Goal: Task Accomplishment & Management: Complete application form

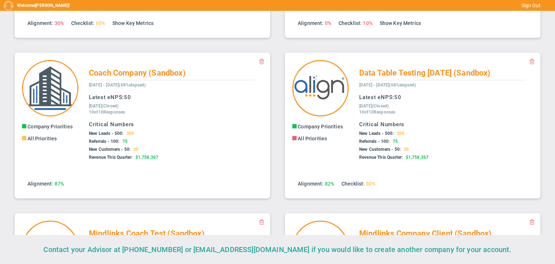
scroll to position [123, 0]
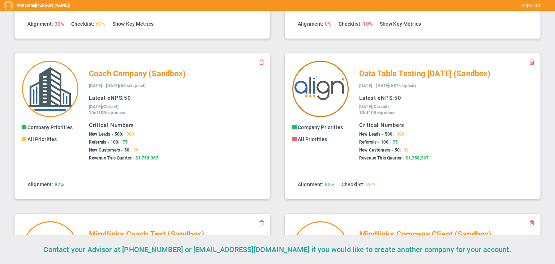
click at [338, 92] on img at bounding box center [320, 89] width 56 height 56
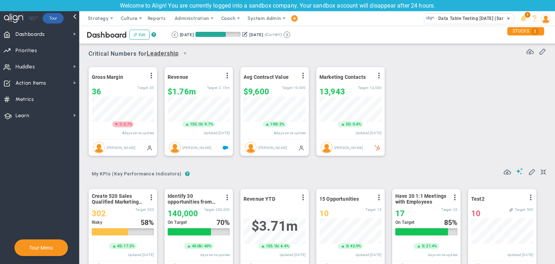
click at [459, 19] on span "Data Table Testing 18-09-2025 (Sandbox)" at bounding box center [475, 18] width 82 height 9
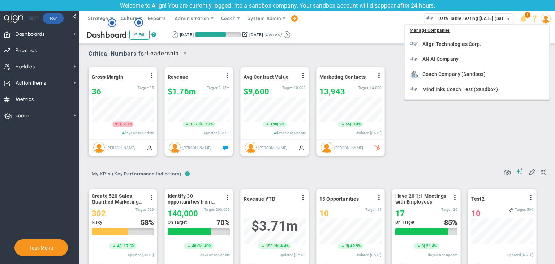
scroll to position [25, 62]
click at [439, 30] on div "Manage Companies" at bounding box center [476, 31] width 144 height 12
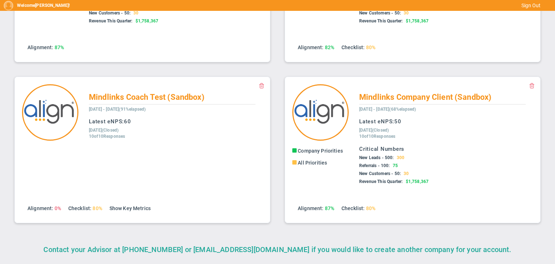
click at [260, 85] on span at bounding box center [262, 85] width 6 height 6
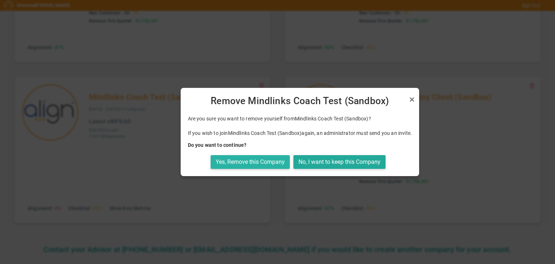
click at [255, 164] on button "Yes, Remove this Company" at bounding box center [250, 162] width 79 height 14
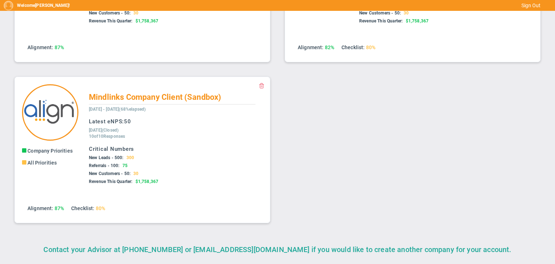
click at [259, 83] on span at bounding box center [262, 85] width 6 height 6
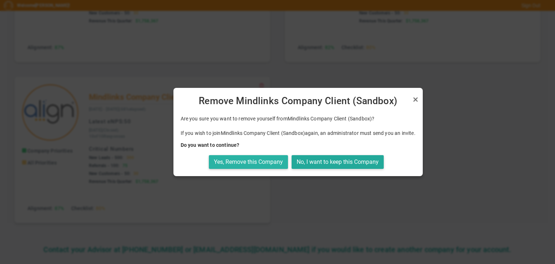
click at [257, 162] on button "Yes, Remove this Company" at bounding box center [248, 162] width 79 height 14
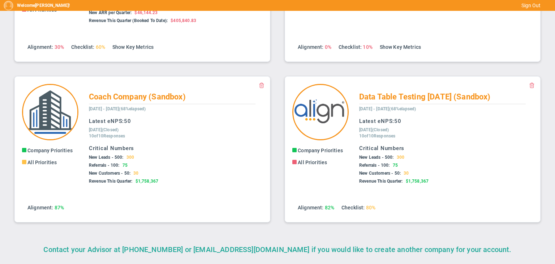
click at [261, 83] on span at bounding box center [262, 85] width 6 height 6
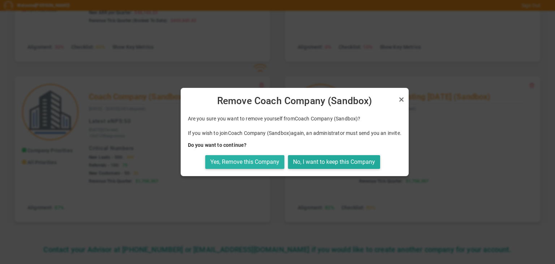
click at [256, 165] on button "Yes, Remove this Company" at bounding box center [244, 162] width 79 height 14
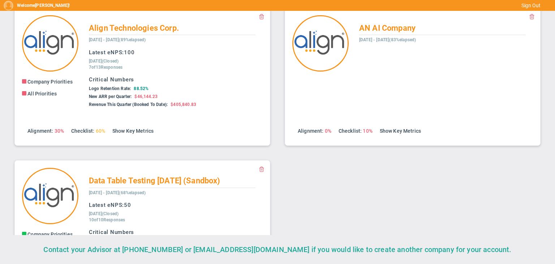
click at [259, 172] on button at bounding box center [262, 169] width 6 height 6
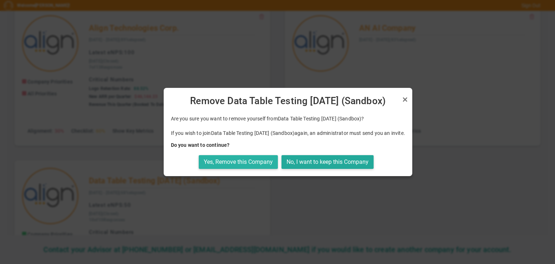
click at [261, 162] on button "Yes, Remove this Company" at bounding box center [238, 162] width 79 height 14
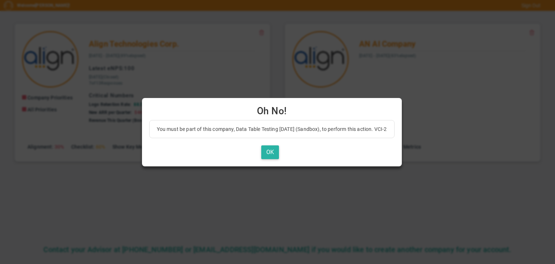
click at [277, 151] on button "OK" at bounding box center [270, 152] width 18 height 14
click at [279, 146] on button "OK" at bounding box center [270, 152] width 18 height 14
click at [279, 149] on button "OK" at bounding box center [270, 152] width 18 height 14
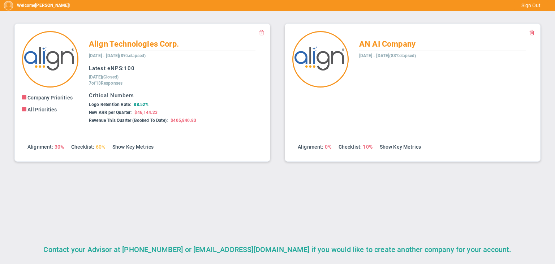
click at [276, 149] on button "OK" at bounding box center [270, 146] width 12 height 10
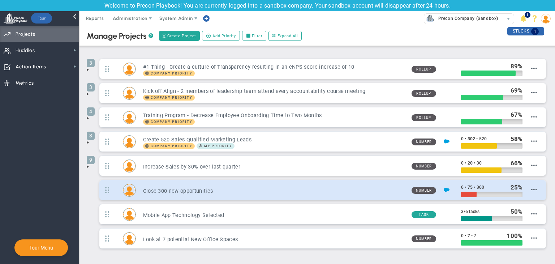
scroll to position [29, 0]
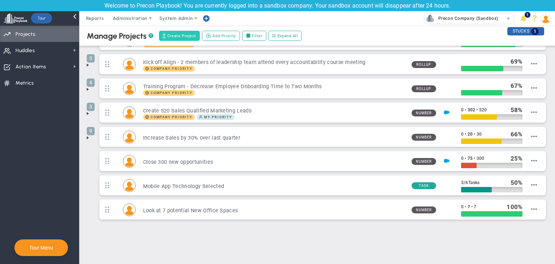
click at [183, 38] on span "Create Project" at bounding box center [181, 36] width 29 height 6
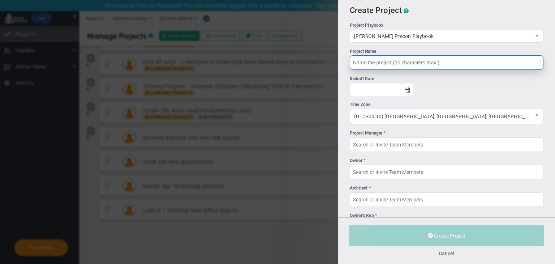
click at [413, 68] on input "Project Name" at bounding box center [447, 62] width 194 height 14
type input "C"
click at [413, 94] on span "select" at bounding box center [407, 89] width 12 height 13
type input "CMAR Test Project"
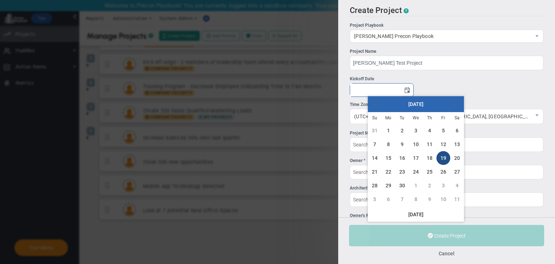
click at [440, 159] on link "19" at bounding box center [443, 158] width 14 height 14
type input "[DATE]"
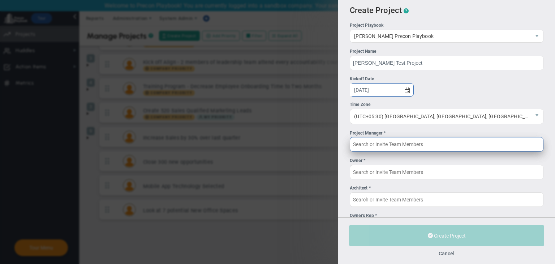
click at [410, 149] on input "Project Manager *" at bounding box center [447, 144] width 194 height 14
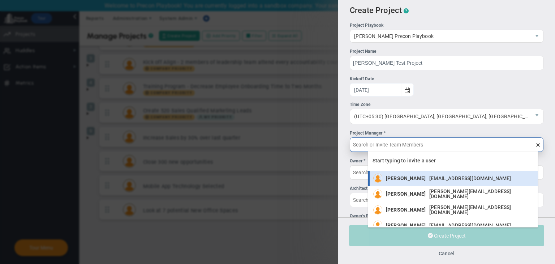
click at [417, 173] on div "[PERSON_NAME] [EMAIL_ADDRESS][DOMAIN_NAME]" at bounding box center [450, 177] width 129 height 9
type input "[PERSON_NAME]"
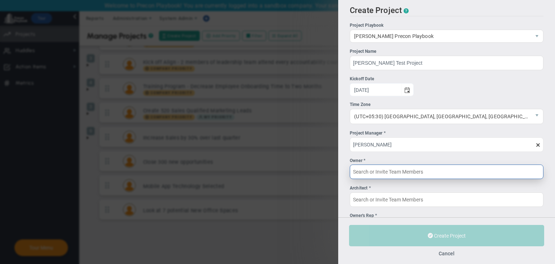
click at [414, 174] on input "Owner *" at bounding box center [447, 171] width 194 height 14
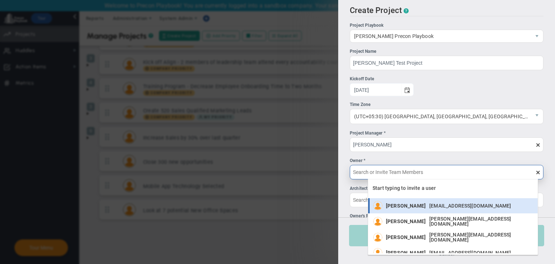
click at [419, 208] on span "[PERSON_NAME]" at bounding box center [406, 205] width 40 height 5
type input "[PERSON_NAME]"
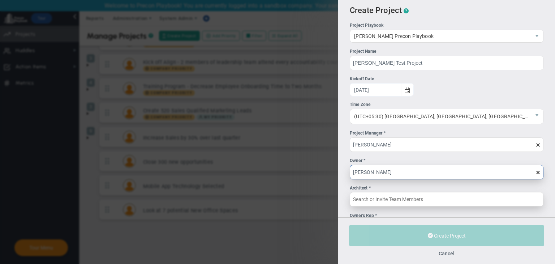
scroll to position [56, 0]
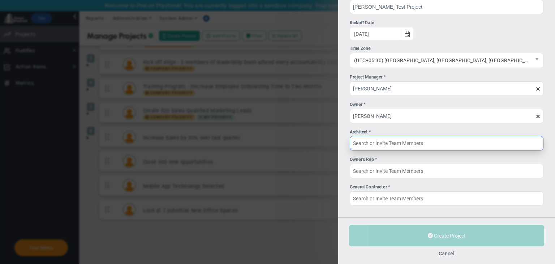
click at [423, 142] on input "Architect *" at bounding box center [447, 143] width 194 height 14
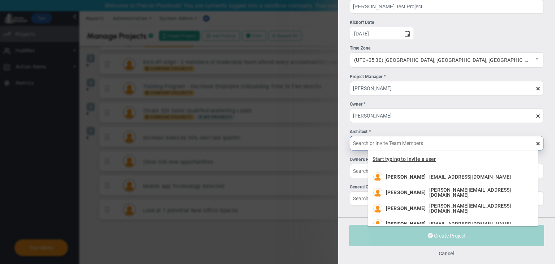
click at [422, 162] on span "Start typing to invite a user" at bounding box center [404, 159] width 64 height 6
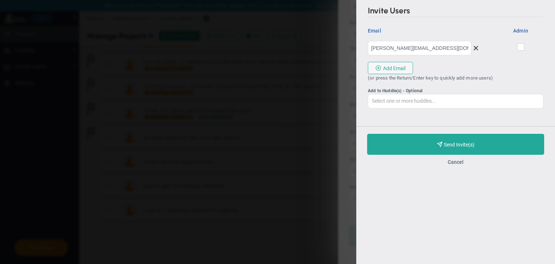
type input "[PERSON_NAME][EMAIL_ADDRESS][DOMAIN_NAME]"
click at [522, 44] on span at bounding box center [520, 46] width 7 height 7
click at [522, 45] on input "checkbox" at bounding box center [521, 48] width 5 height 7
checkbox input "true"
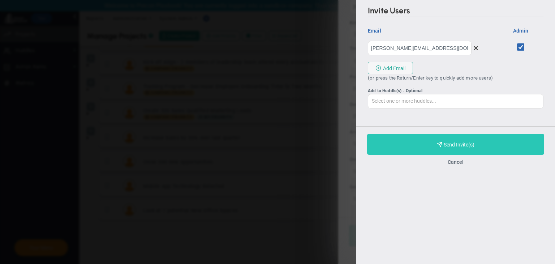
click at [487, 148] on button "Purchase and Send Invite(s) Validating Invite..." at bounding box center [455, 144] width 177 height 21
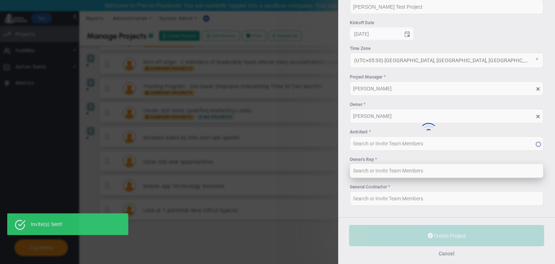
type input "Chandrika A (Invited)"
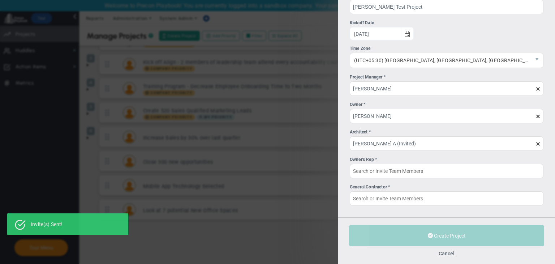
click at [435, 161] on div "Owner's Rep *" at bounding box center [447, 159] width 194 height 7
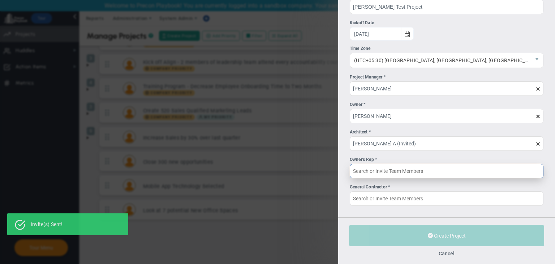
click at [435, 164] on input "Owner's Rep *" at bounding box center [447, 171] width 194 height 14
click at [432, 170] on input "Owner's Rep *" at bounding box center [447, 170] width 194 height 14
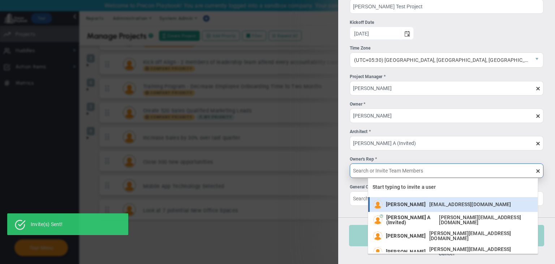
click at [425, 205] on span "[PERSON_NAME]" at bounding box center [406, 203] width 40 height 5
type input "[PERSON_NAME]"
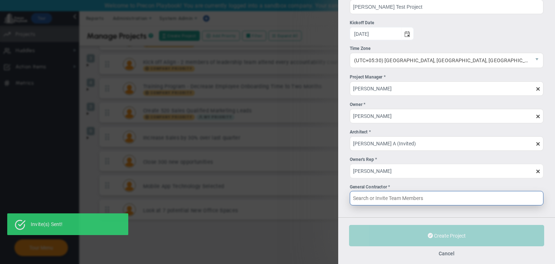
click at [438, 199] on input "General Contractor *" at bounding box center [447, 198] width 194 height 14
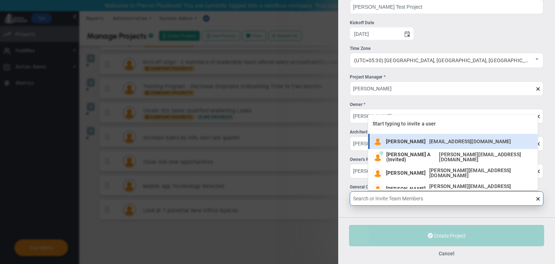
click at [425, 148] on li "Sudhir Dakshinamurthy sudhirbd@gmail.com" at bounding box center [452, 141] width 169 height 15
type input "[PERSON_NAME]"
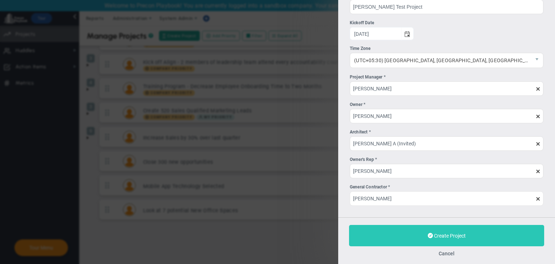
click at [460, 240] on button "Create Project" at bounding box center [446, 235] width 195 height 21
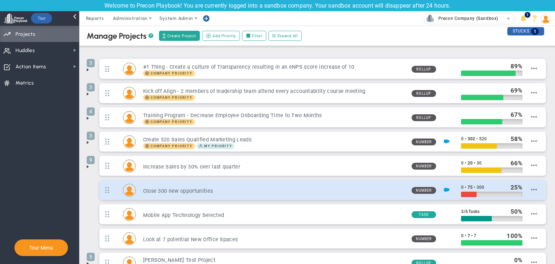
scroll to position [53, 0]
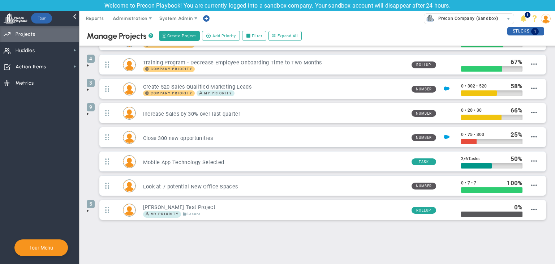
click at [90, 211] on span at bounding box center [88, 211] width 6 height 6
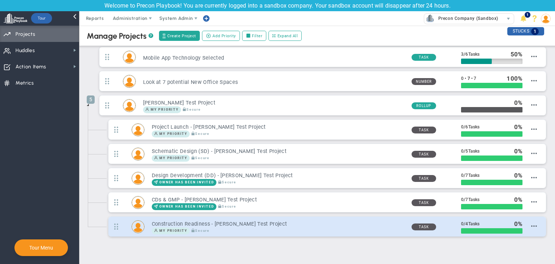
scroll to position [173, 0]
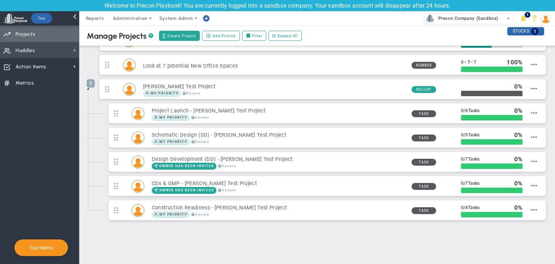
click at [56, 43] on span "Huddles Huddles" at bounding box center [39, 50] width 79 height 16
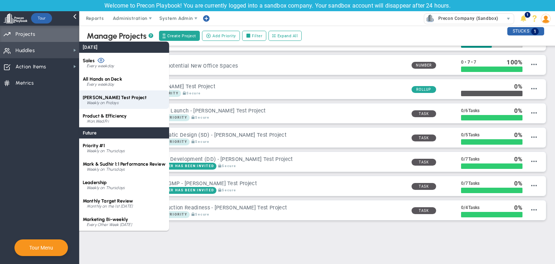
click at [121, 101] on div "Weekly on Fridays" at bounding box center [126, 103] width 79 height 4
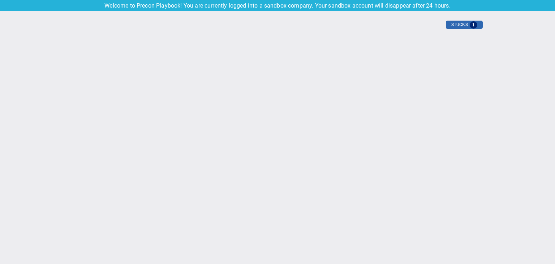
type input "Friday, September 19, 2025"
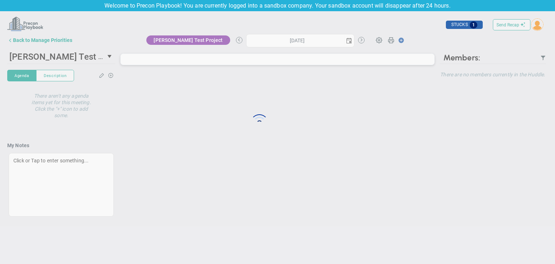
type input "Friday, September 19, 2025"
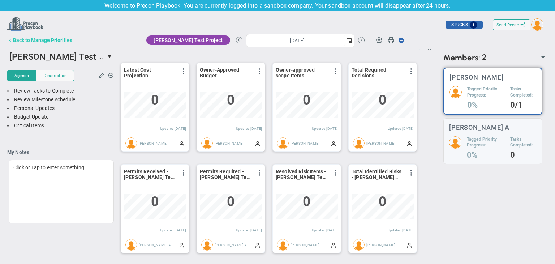
click at [41, 43] on button "Back to Manage Priorities" at bounding box center [39, 40] width 65 height 14
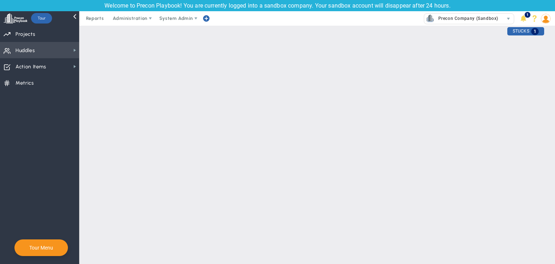
checkbox input "false"
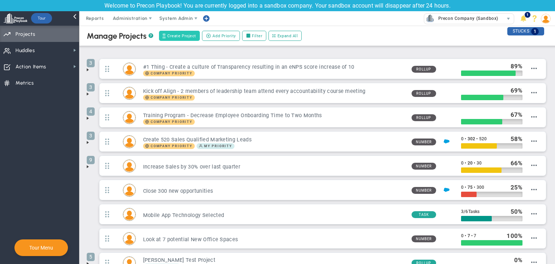
click at [173, 35] on span "Create Project" at bounding box center [181, 36] width 29 height 6
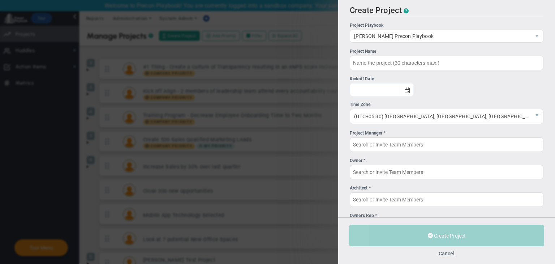
click at [443, 255] on div "Cancel" at bounding box center [446, 253] width 195 height 7
click at [454, 255] on button "Cancel" at bounding box center [446, 253] width 16 height 6
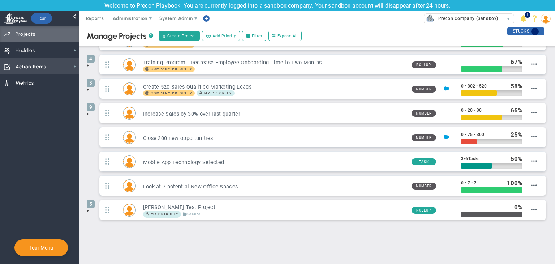
click at [64, 66] on span "Action Items Action Items" at bounding box center [39, 66] width 79 height 16
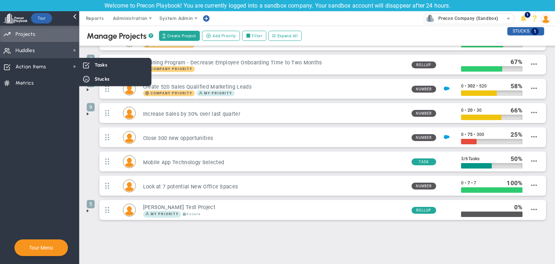
click at [71, 51] on span "Huddles Huddles" at bounding box center [39, 50] width 79 height 16
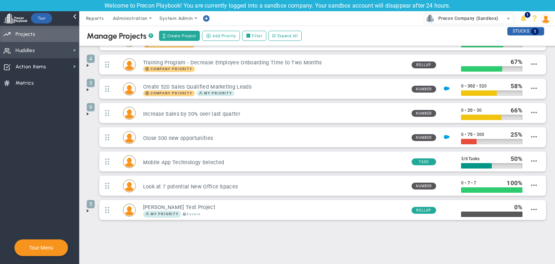
click at [71, 51] on span "Huddles Huddles" at bounding box center [39, 50] width 79 height 16
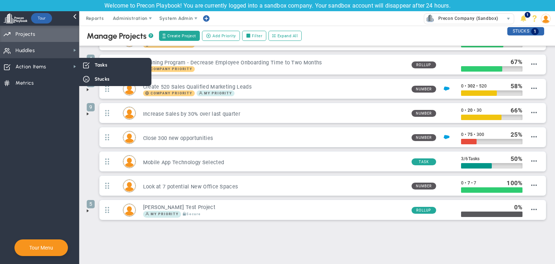
click at [56, 57] on span "Huddles Huddles" at bounding box center [39, 50] width 79 height 16
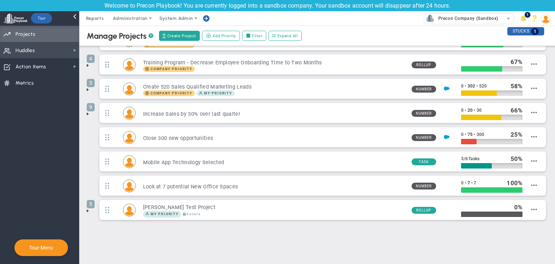
click at [56, 57] on span "Huddles Huddles" at bounding box center [39, 50] width 79 height 16
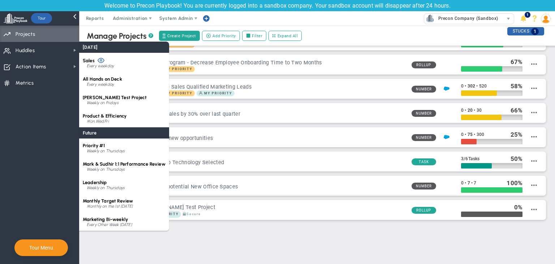
click at [100, 98] on span "CMAR Test Project" at bounding box center [115, 97] width 64 height 5
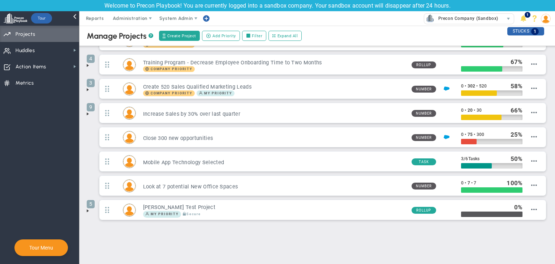
click at [79, 98] on div "CMAR Test Project Weekly on Fridays" at bounding box center [34, 99] width 90 height 18
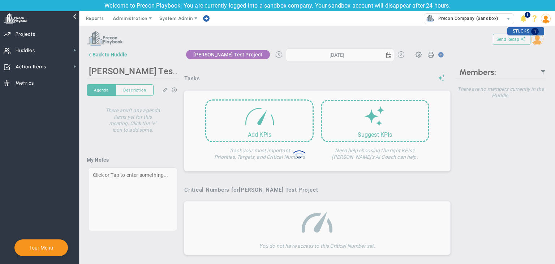
type input "Friday, September 19, 2025"
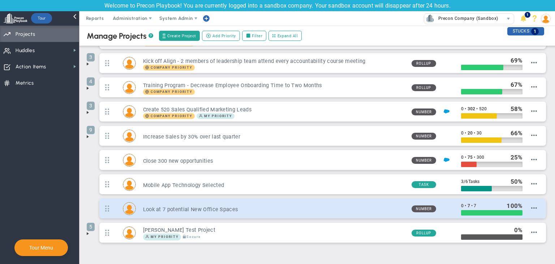
scroll to position [53, 0]
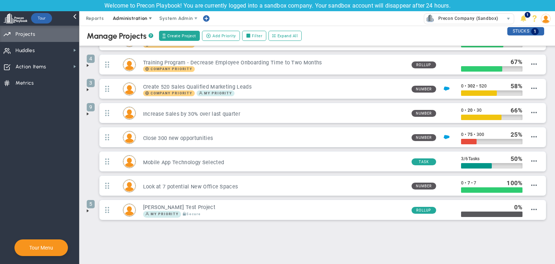
click at [138, 19] on span "Administration" at bounding box center [130, 18] width 34 height 5
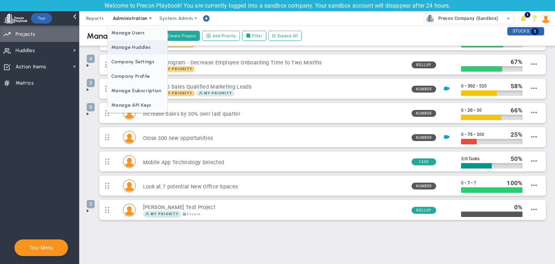
click at [140, 47] on span "Manage Huddles" at bounding box center [137, 47] width 59 height 14
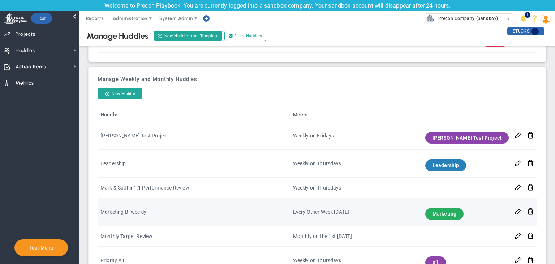
scroll to position [209, 0]
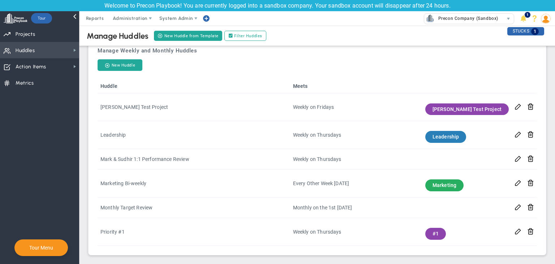
click at [57, 56] on span "Huddles Huddles" at bounding box center [39, 50] width 79 height 16
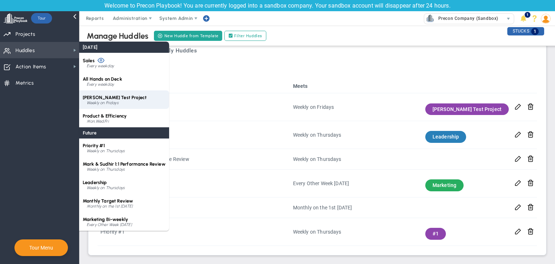
click at [123, 104] on div "Weekly on Fridays" at bounding box center [126, 103] width 79 height 4
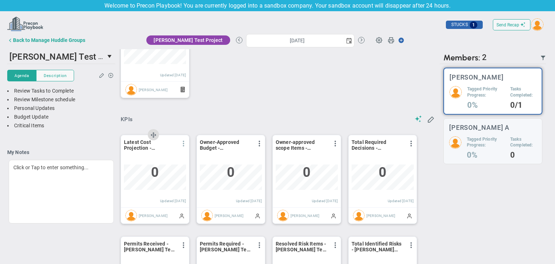
click at [183, 145] on span at bounding box center [184, 143] width 6 height 6
click at [166, 162] on li "Edit" at bounding box center [163, 157] width 51 height 9
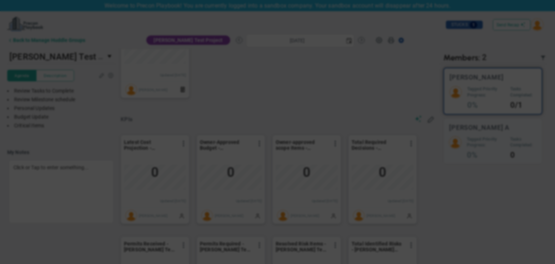
type input "[DATE]"
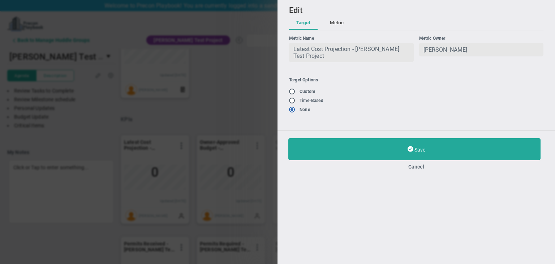
click at [337, 24] on button "Metric" at bounding box center [336, 23] width 28 height 14
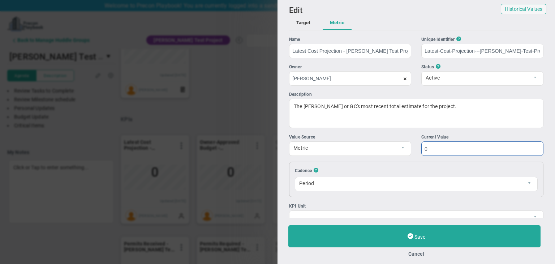
click at [456, 143] on input "0" at bounding box center [482, 148] width 122 height 14
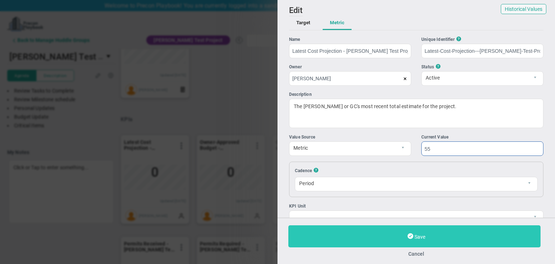
type input "55"
click at [432, 233] on button "Save" at bounding box center [414, 236] width 252 height 22
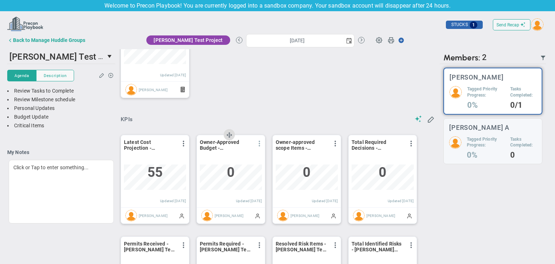
click at [256, 144] on span at bounding box center [259, 143] width 6 height 6
click at [0, 0] on li "Edit" at bounding box center [0, 0] width 0 height 0
type input "Friday, September 19, 2025"
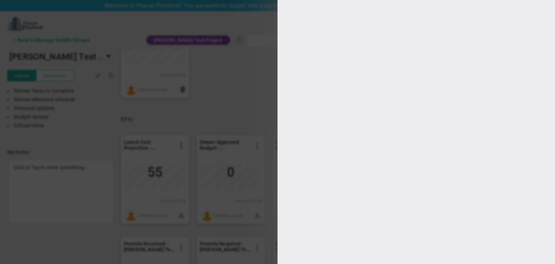
type input "Owner-Approved Budget - CMAR Test Project"
type input "Owner-Approved-Budget---CMAR-Test-Project"
type input "[PERSON_NAME]"
type input "0"
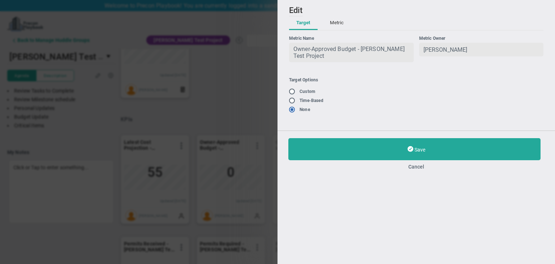
click at [340, 28] on button "Metric" at bounding box center [336, 23] width 28 height 14
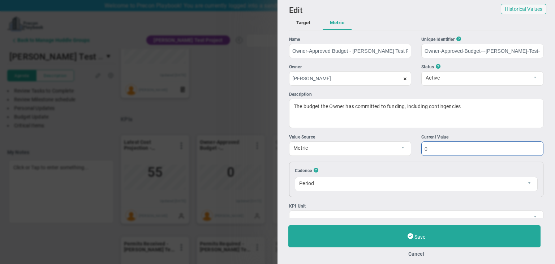
click at [441, 153] on input "0" at bounding box center [482, 148] width 122 height 14
type input "2"
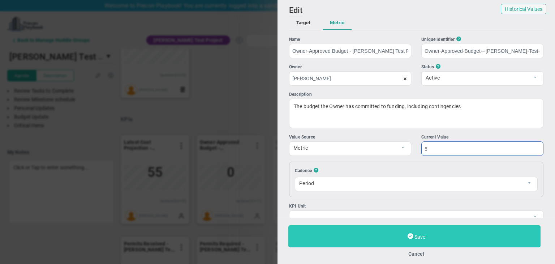
type input "5"
click at [464, 235] on button "Save" at bounding box center [414, 236] width 252 height 22
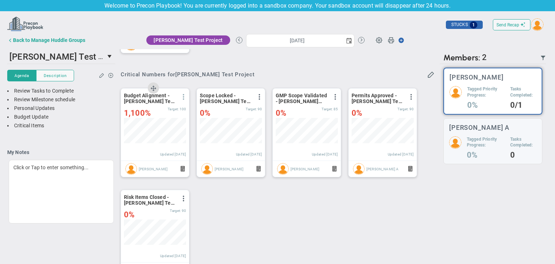
click at [181, 100] on span at bounding box center [184, 97] width 6 height 6
click at [176, 110] on li "Edit" at bounding box center [163, 111] width 51 height 9
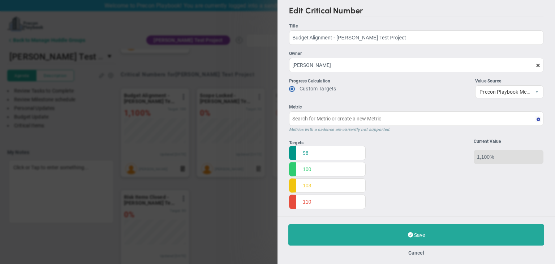
type input "Budget Alignment - CMAR Test Project"
click at [526, 91] on span "Precon Playbook Metric" at bounding box center [502, 91] width 55 height 12
click at [396, 96] on div "Progress Calculation Custom Targets Time-Based Value Source" at bounding box center [416, 88] width 254 height 21
click at [423, 251] on button "Cancel" at bounding box center [416, 253] width 16 height 6
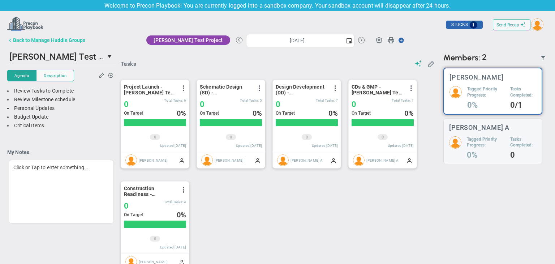
click at [43, 34] on button "Back to Manage Huddle Groups" at bounding box center [46, 40] width 78 height 14
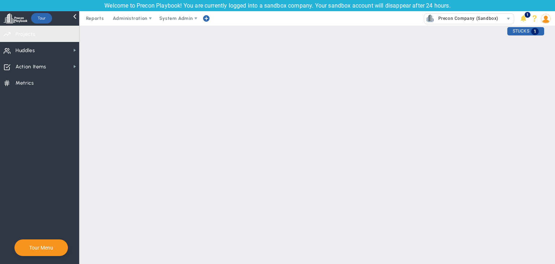
checkbox input "true"
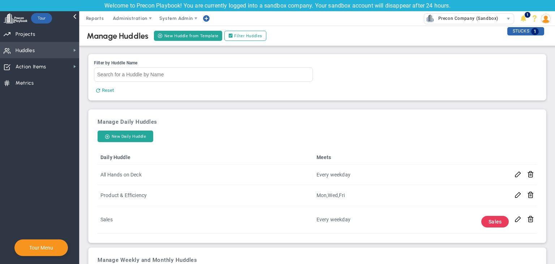
click at [47, 43] on span "Huddles Huddles" at bounding box center [39, 50] width 79 height 16
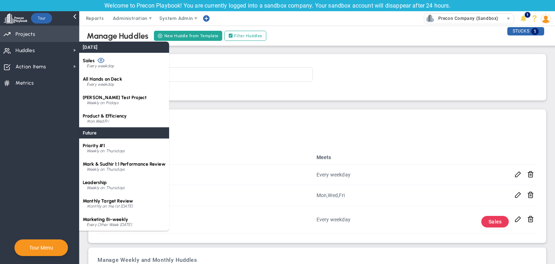
click at [69, 35] on span "Priorities Projects OKR Tree Priorities Projects OKRs" at bounding box center [39, 34] width 79 height 16
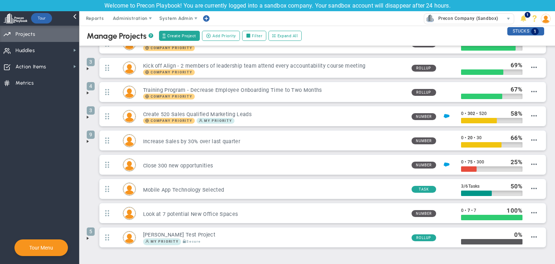
scroll to position [53, 0]
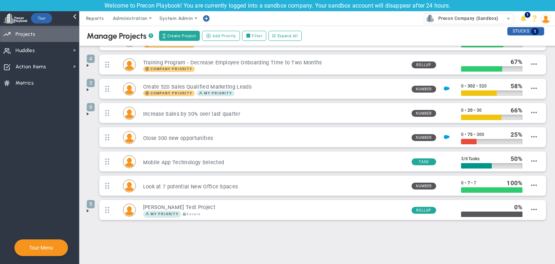
drag, startPoint x: 85, startPoint y: 209, endPoint x: 90, endPoint y: 210, distance: 4.4
click at [86, 209] on span at bounding box center [88, 211] width 6 height 6
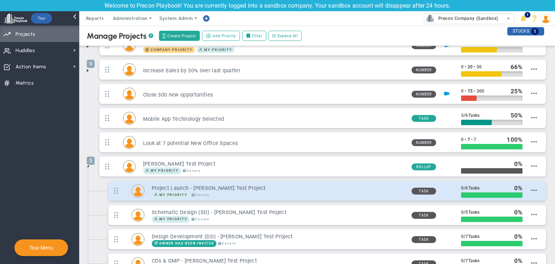
scroll to position [137, 0]
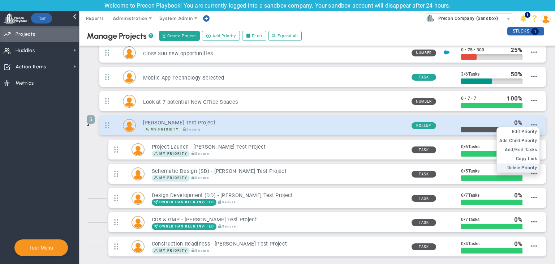
click at [518, 166] on span "Delete Priority" at bounding box center [522, 167] width 30 height 5
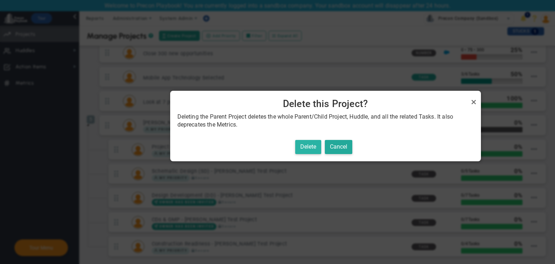
click at [306, 145] on button "Delete" at bounding box center [308, 147] width 26 height 14
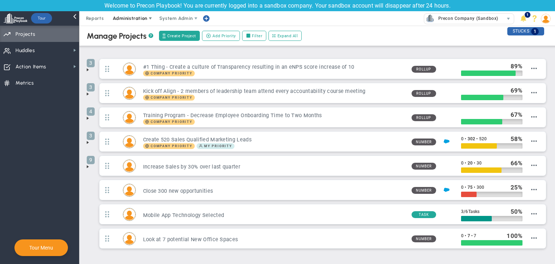
click at [129, 12] on span "Administration" at bounding box center [130, 18] width 46 height 14
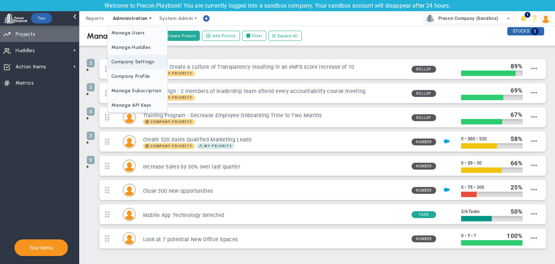
click at [134, 57] on span "Company Settings" at bounding box center [137, 62] width 59 height 14
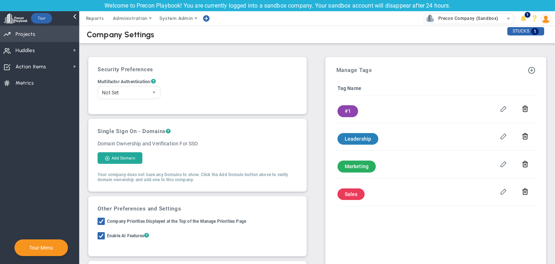
click at [45, 34] on span "Priorities Projects OKR Tree Priorities Projects OKRs" at bounding box center [39, 34] width 79 height 16
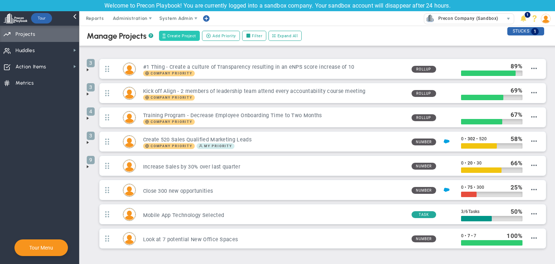
click at [188, 36] on span "Create Project" at bounding box center [181, 36] width 29 height 6
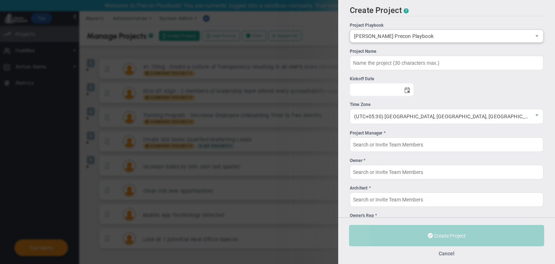
click at [398, 39] on span "CMAR Precon Playbook" at bounding box center [440, 36] width 181 height 12
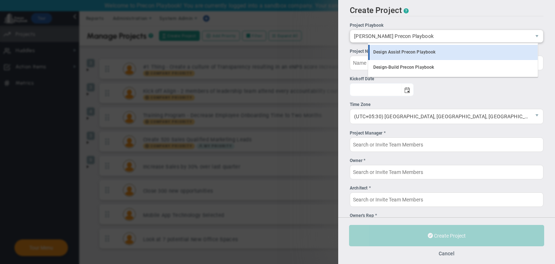
click at [406, 55] on li "Design Assist Precon Playbook" at bounding box center [452, 52] width 169 height 15
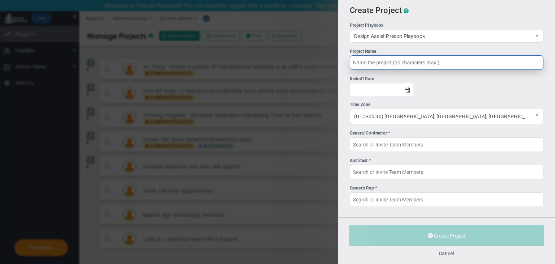
click at [401, 60] on input "Project Name" at bounding box center [447, 62] width 194 height 14
click at [410, 87] on span "select" at bounding box center [407, 90] width 6 height 6
type input "Design Assist Precon Project"
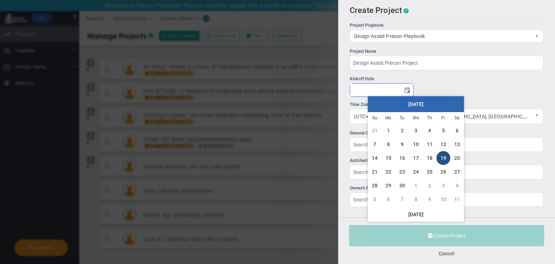
click at [442, 158] on link "19" at bounding box center [443, 158] width 14 height 14
type input "[DATE]"
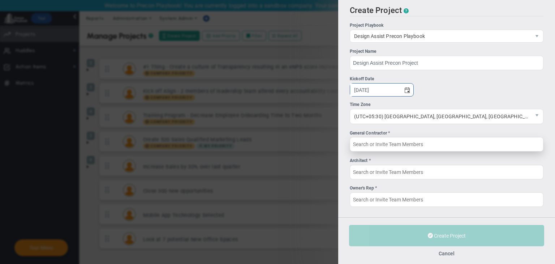
scroll to position [1, 0]
click at [409, 149] on input "General Contractor *" at bounding box center [447, 143] width 194 height 14
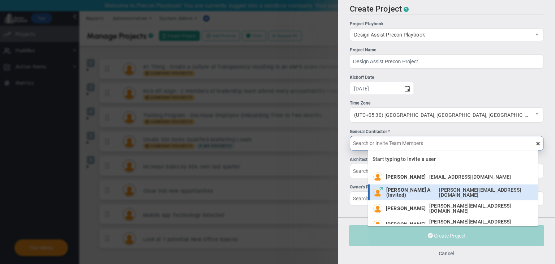
click at [411, 189] on span "Chandrika A (Invited)" at bounding box center [410, 192] width 49 height 10
type input "Chandrika A (Invited)"
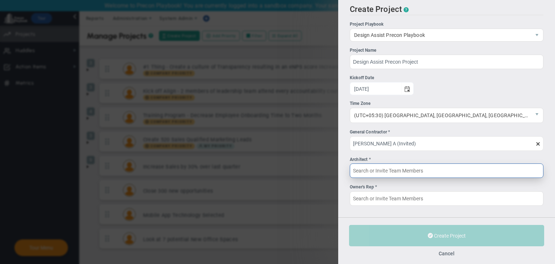
click at [395, 165] on input "Architect *" at bounding box center [447, 170] width 194 height 14
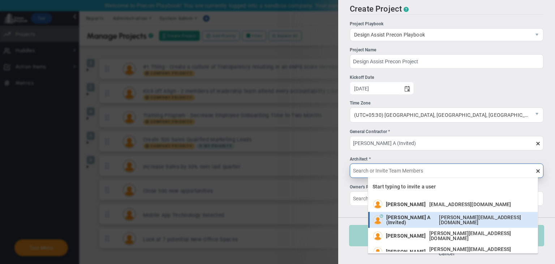
click at [414, 215] on div "Chandrika A (Invited) chandrika@mindlinksinc.com" at bounding box center [460, 219] width 148 height 10
type input "Chandrika A (Invited)"
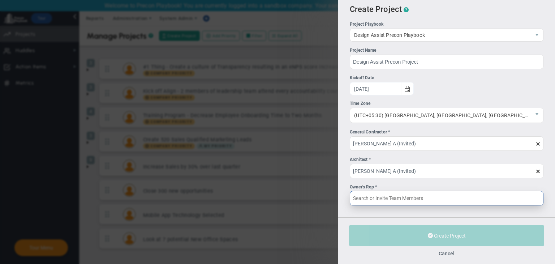
click at [419, 203] on input "Owner's Rep *" at bounding box center [447, 198] width 194 height 14
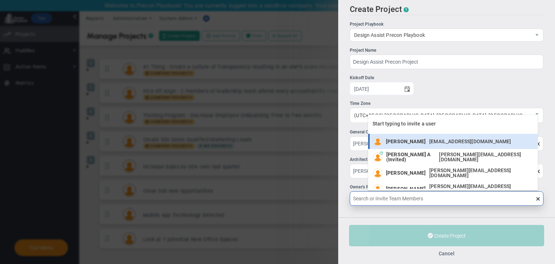
click at [422, 140] on span "[PERSON_NAME]" at bounding box center [406, 141] width 40 height 5
type input "[PERSON_NAME]"
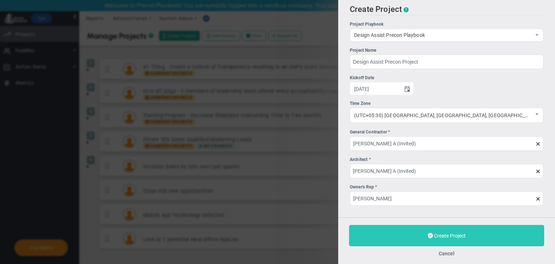
click at [432, 240] on button "Create Project" at bounding box center [446, 235] width 195 height 21
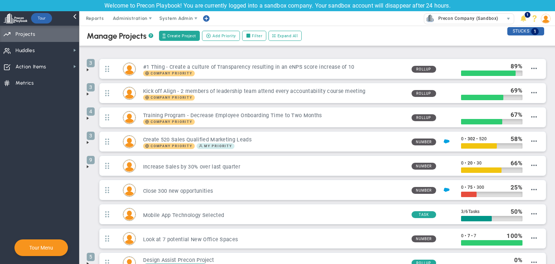
scroll to position [53, 0]
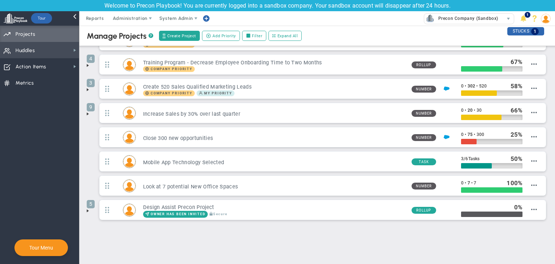
click at [68, 52] on span "Huddles Huddles" at bounding box center [39, 50] width 79 height 16
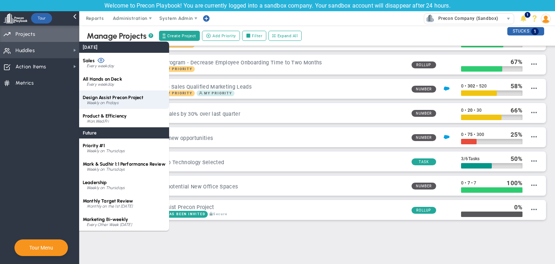
click at [140, 100] on div "Design Assist Precon Project Weekly on Fridays" at bounding box center [124, 99] width 90 height 18
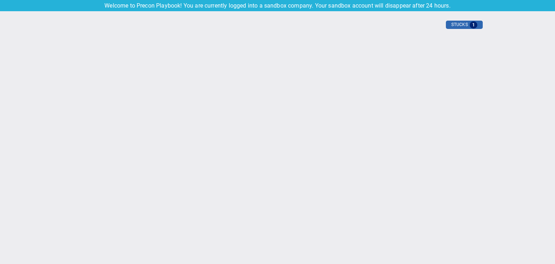
type input "Friday, September 19, 2025"
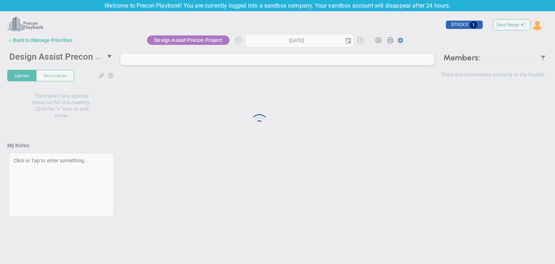
type input "Friday, September 19, 2025"
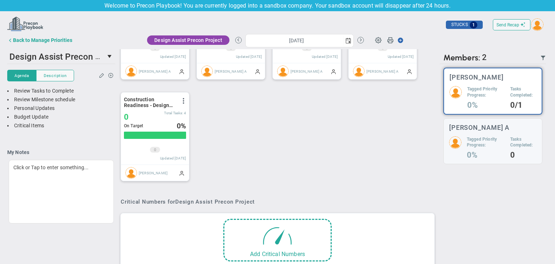
scroll to position [361049, 361012]
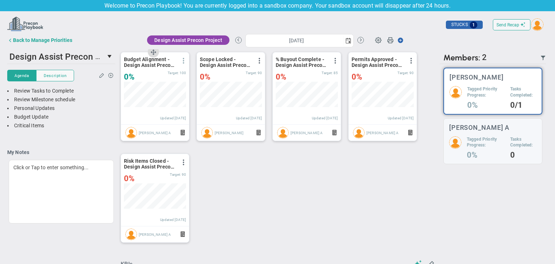
click at [183, 64] on span at bounding box center [184, 61] width 6 height 6
click at [181, 77] on li "Edit" at bounding box center [163, 75] width 51 height 9
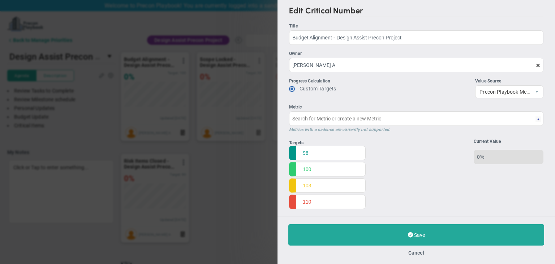
type input "Budget Alignment - Design Assist Precon Project"
click at [412, 251] on button "Cancel" at bounding box center [416, 253] width 16 height 6
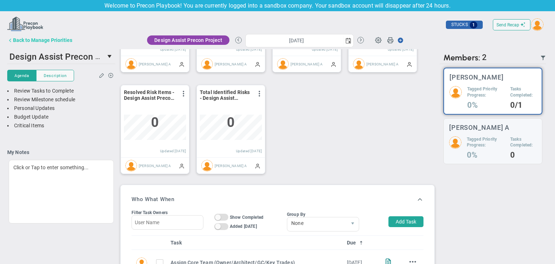
click at [45, 39] on div "Back to Manage Priorities" at bounding box center [42, 40] width 59 height 6
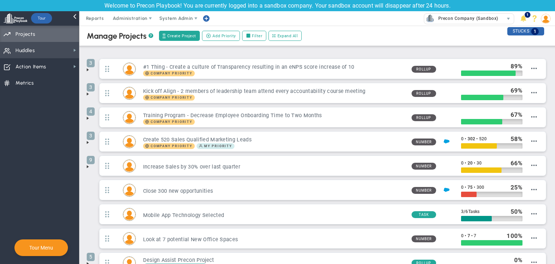
click at [57, 48] on span "Huddles Huddles" at bounding box center [39, 50] width 79 height 16
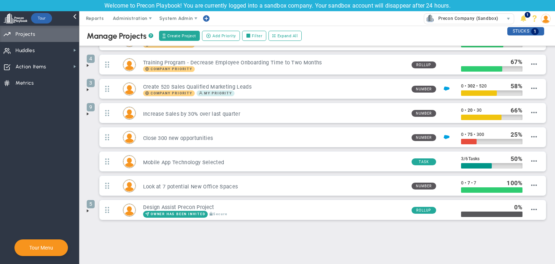
click at [88, 208] on span at bounding box center [88, 211] width 6 height 6
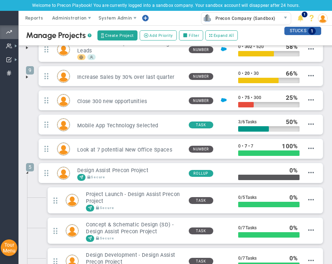
scroll to position [237, 0]
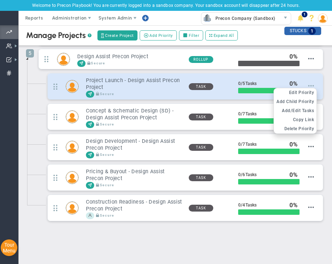
click at [308, 83] on span at bounding box center [311, 86] width 6 height 6
click at [300, 90] on span "Edit Priority" at bounding box center [301, 92] width 25 height 5
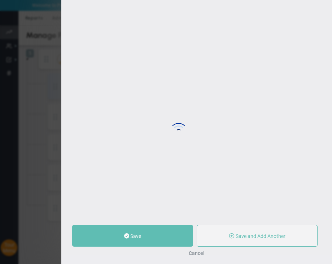
type input "Project Launch - Design Assist Precon Project"
type input "0"
type input "5"
radio input "true"
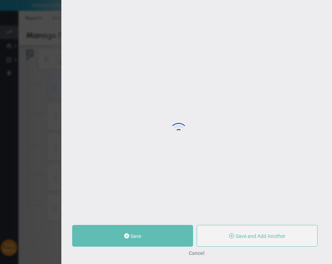
type input "Chandrika A (Invited)"
type input "0"
type input "5"
radio input "true"
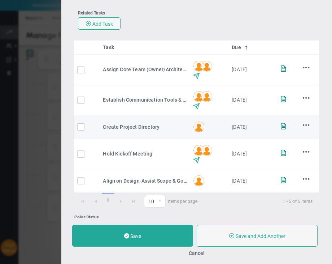
scroll to position [144, 0]
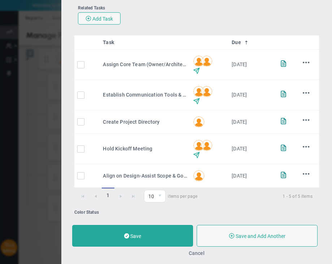
click at [200, 251] on button "Cancel" at bounding box center [197, 253] width 16 height 6
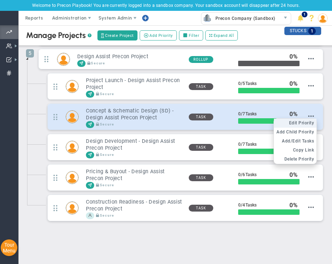
click at [295, 120] on span "Edit Priority" at bounding box center [301, 122] width 25 height 5
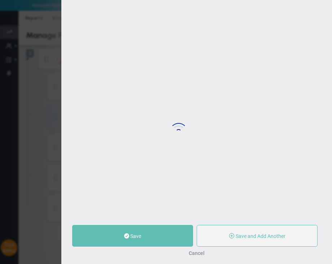
type input "Concept & Schematic Design (SD) - Design Assist Precon Project"
type input "0"
type input "7"
radio input "true"
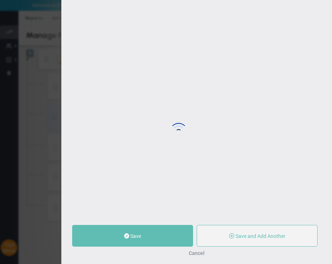
type input "Chandrika A (Invited)"
type input "0"
type input "7"
radio input "true"
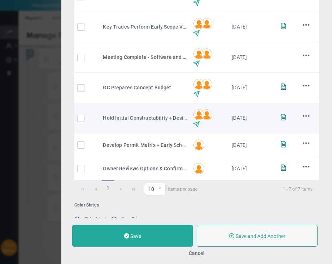
scroll to position [217, 0]
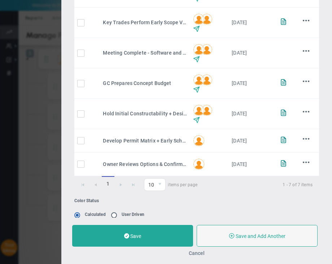
click at [197, 250] on button "Cancel" at bounding box center [197, 253] width 16 height 6
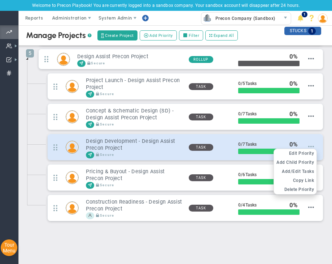
click at [308, 144] on span at bounding box center [311, 146] width 6 height 6
click at [300, 149] on li "Edit OKR Edit Priority" at bounding box center [295, 153] width 43 height 9
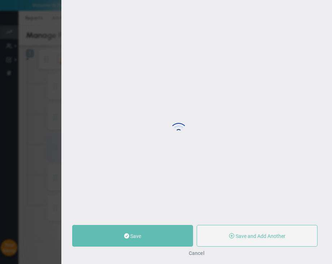
type input "Design Development - Design Assist Precon Project"
type input "0"
type input "7"
radio input "true"
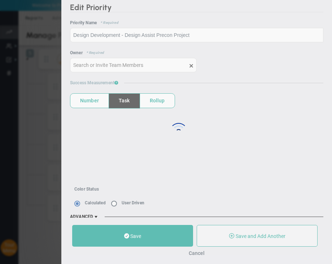
type input "Chandrika A (Invited)"
type input "0"
type input "7"
radio input "true"
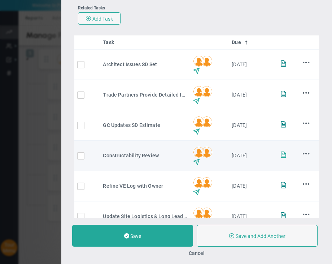
scroll to position [217, 0]
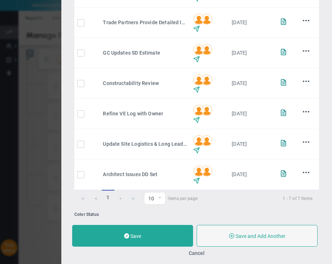
click at [210, 254] on div "Cancel" at bounding box center [196, 253] width 249 height 6
click at [188, 250] on div "Cancel" at bounding box center [196, 253] width 249 height 6
drag, startPoint x: 191, startPoint y: 253, endPoint x: 195, endPoint y: 252, distance: 4.6
click at [191, 253] on button "Cancel" at bounding box center [197, 253] width 16 height 6
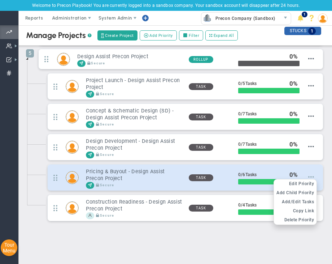
click at [308, 175] on span at bounding box center [311, 177] width 6 height 6
click at [300, 181] on span "Edit Priority" at bounding box center [301, 183] width 25 height 5
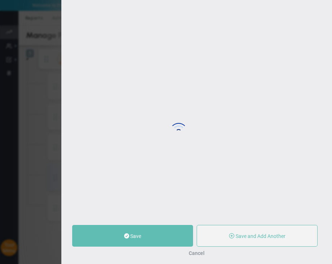
type input "Pricing & Buyout - Design Assist Precon Project"
type input "0"
type input "6"
radio input "true"
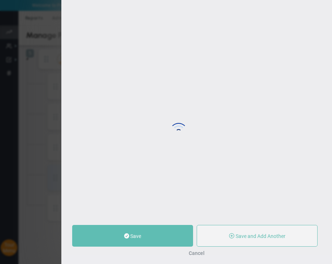
type input "Chandrika A (Invited)"
type input "0"
type input "6"
radio input "true"
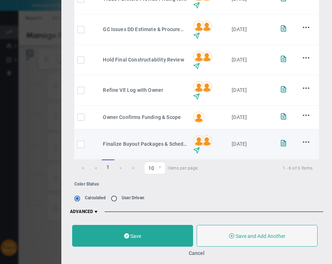
scroll to position [211, 0]
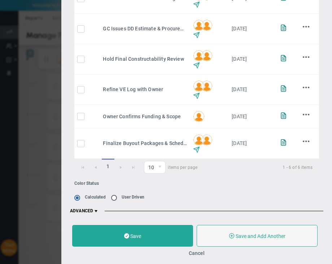
click at [194, 256] on div "Cancel" at bounding box center [196, 253] width 249 height 6
click at [197, 251] on button "Cancel" at bounding box center [197, 253] width 16 height 6
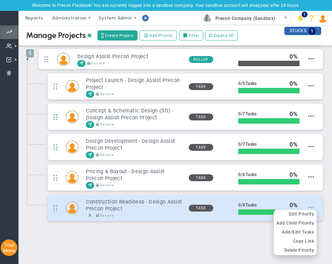
click at [308, 204] on span at bounding box center [311, 207] width 6 height 6
click at [297, 211] on span "Edit Priority" at bounding box center [301, 213] width 25 height 5
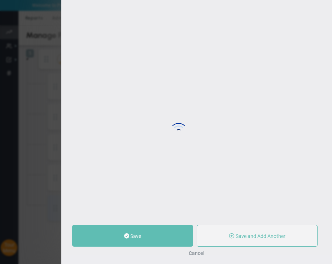
type input "Construction Readiness - Design Assist Precon Project"
type input "0"
type input "4"
radio input "true"
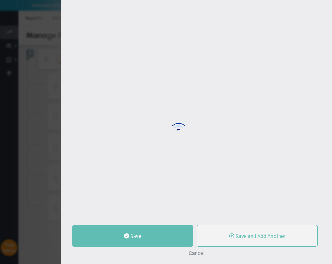
type input "[PERSON_NAME]"
type input "0"
type input "4"
radio input "true"
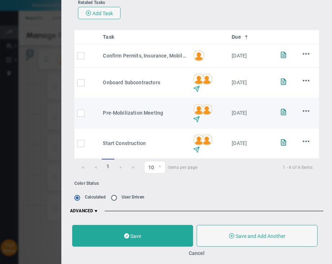
scroll to position [150, 0]
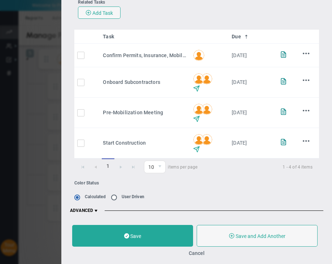
click at [194, 256] on div "Cancel" at bounding box center [196, 253] width 249 height 6
click at [194, 253] on button "Cancel" at bounding box center [197, 253] width 16 height 6
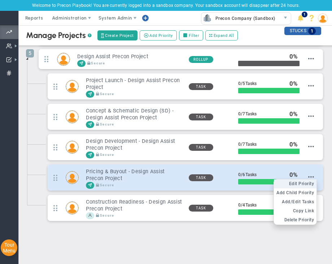
click at [300, 181] on span "Edit Priority" at bounding box center [301, 183] width 25 height 5
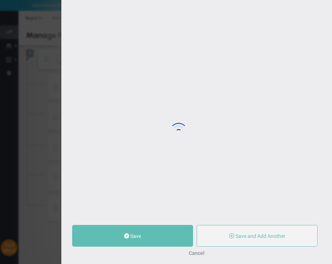
type input "Pricing & Buyout - Design Assist Precon Project"
type input "0"
type input "6"
radio input "true"
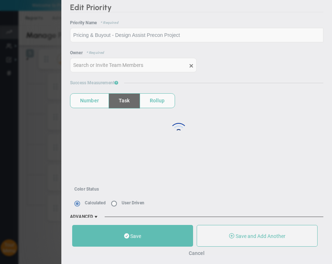
type input "Chandrika A (Invited)"
type input "0"
type input "6"
radio input "true"
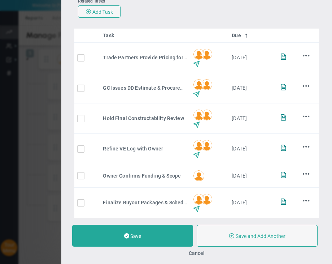
scroll to position [187, 0]
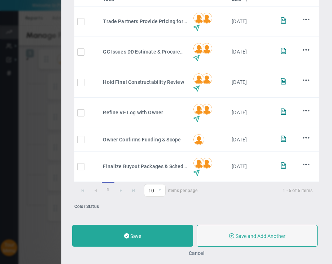
click at [204, 251] on button "Cancel" at bounding box center [197, 253] width 16 height 6
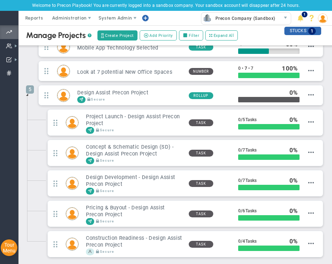
scroll to position [237, 0]
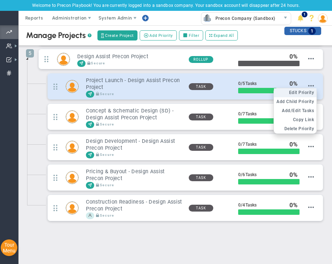
click at [300, 91] on span "Edit Priority" at bounding box center [301, 92] width 25 height 5
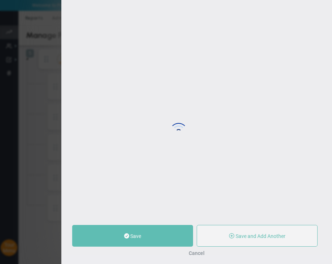
type input "Project Launch - Design Assist Precon Project"
type input "0"
type input "5"
radio input "true"
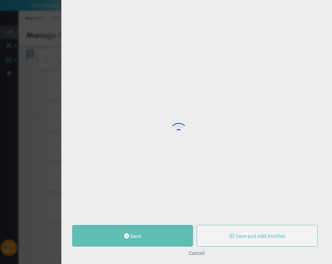
type input "Chandrika A (Invited)"
type input "0"
type input "5"
radio input "true"
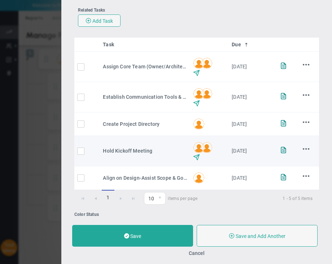
scroll to position [173, 0]
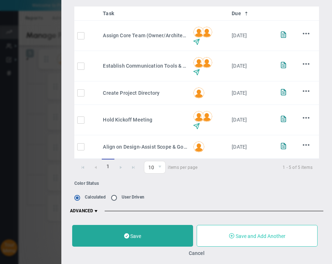
drag, startPoint x: 199, startPoint y: 251, endPoint x: 201, endPoint y: 242, distance: 9.2
click at [198, 250] on button "Cancel" at bounding box center [197, 253] width 16 height 6
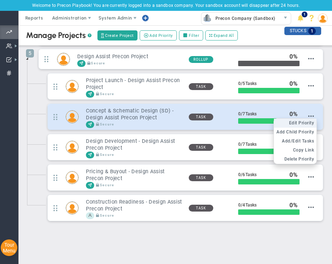
click at [299, 120] on span "Edit Priority" at bounding box center [301, 122] width 25 height 5
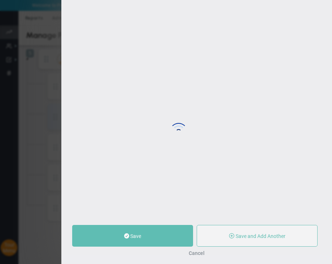
type input "Concept & Schematic Design (SD) - Design Assist Precon Project"
type input "0"
type input "7"
radio input "true"
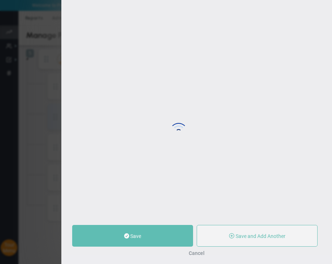
type input "Chandrika A (Invited)"
type input "0"
type input "7"
radio input "true"
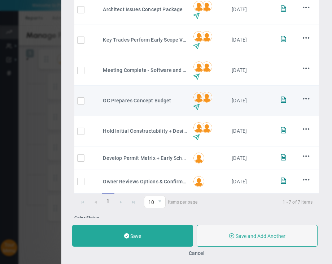
scroll to position [217, 0]
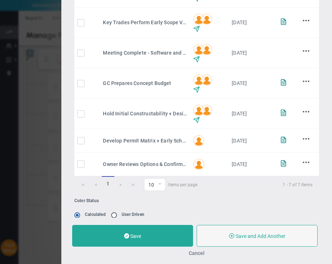
click at [200, 253] on button "Cancel" at bounding box center [197, 253] width 16 height 6
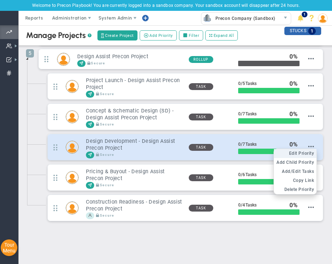
click at [298, 151] on span "Edit Priority" at bounding box center [301, 153] width 25 height 5
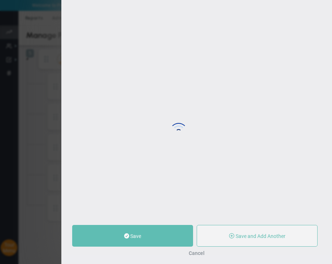
type input "Design Development - Design Assist Precon Project"
type input "0"
type input "7"
radio input "true"
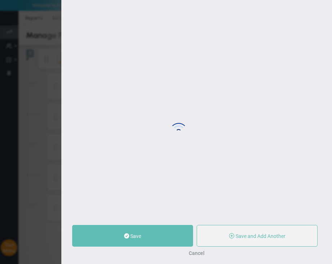
type input "Chandrika A (Invited)"
type input "0"
type input "7"
radio input "true"
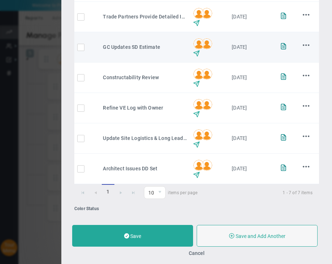
scroll to position [224, 0]
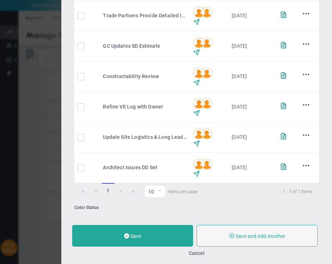
click at [202, 253] on button "Cancel" at bounding box center [197, 253] width 16 height 6
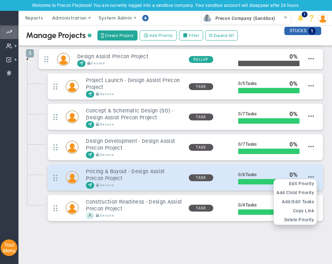
click at [301, 174] on div "Edit OKR Edit Priority Add Past Update Add Child OKR Add Child Priority Add/Edi…" at bounding box center [307, 177] width 14 height 7
click at [302, 181] on span "Edit Priority" at bounding box center [301, 183] width 25 height 5
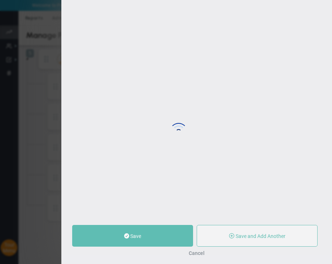
type input "Pricing & Buyout - Design Assist Precon Project"
type input "0"
type input "6"
radio input "true"
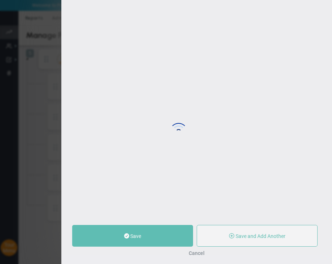
type input "Chandrika A (Invited)"
type input "0"
type input "6"
radio input "true"
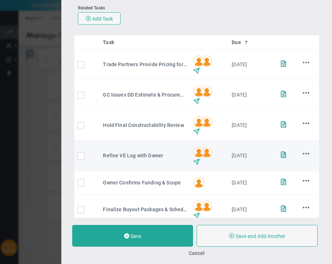
scroll to position [181, 0]
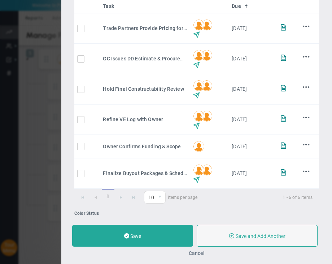
click at [192, 253] on button "Cancel" at bounding box center [197, 253] width 16 height 6
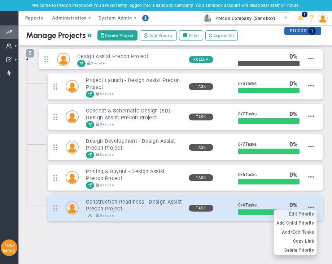
click at [300, 212] on span "Edit Priority" at bounding box center [301, 213] width 25 height 5
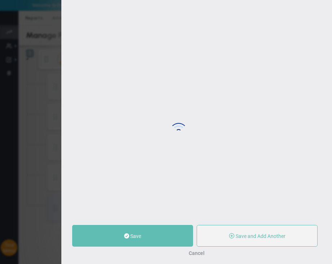
type input "Construction Readiness - Design Assist Precon Project"
type input "0"
type input "4"
radio input "true"
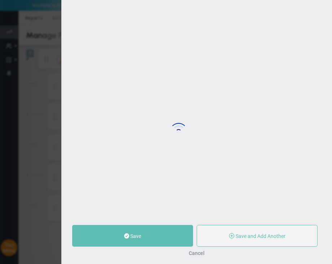
type input "[PERSON_NAME]"
type input "0"
type input "4"
radio input "true"
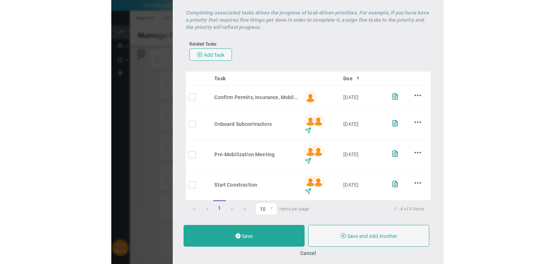
scroll to position [173, 0]
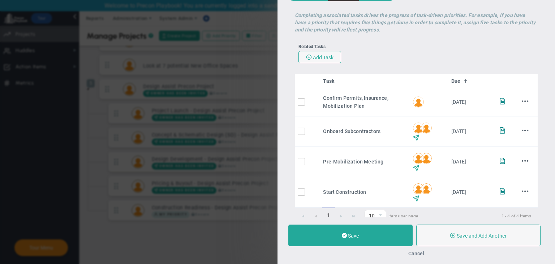
click at [418, 252] on button "Cancel" at bounding box center [416, 253] width 16 height 6
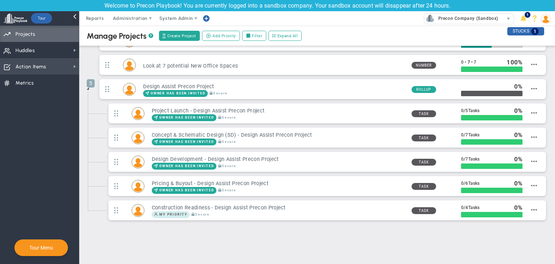
click at [57, 61] on span "Action Items Action Items" at bounding box center [39, 66] width 79 height 16
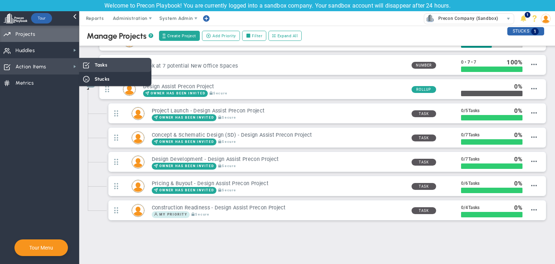
click at [99, 69] on div "Tasks" at bounding box center [115, 65] width 72 height 14
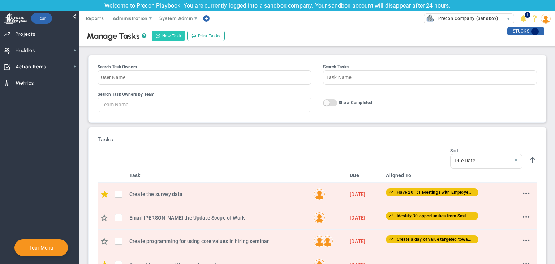
click at [168, 34] on button "New Task" at bounding box center [168, 36] width 33 height 10
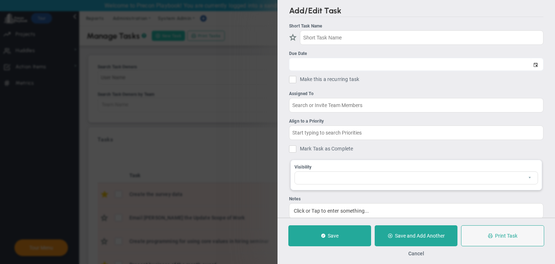
checkbox input "false"
type input "[DATE]"
checkbox input "false"
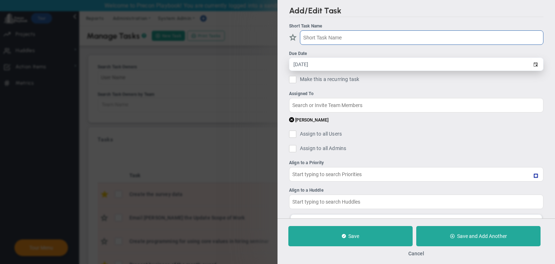
type input "Construction Readiness - Design Assist Precon Project"
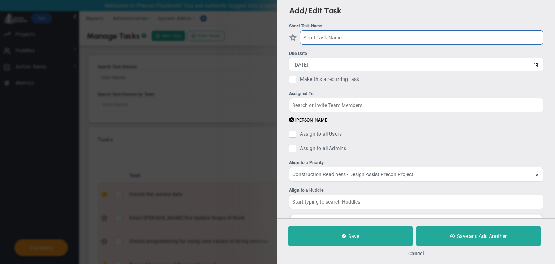
click at [405, 40] on input "text" at bounding box center [421, 37] width 243 height 14
type input "Testing Precon"
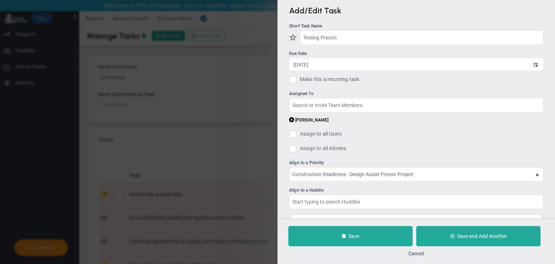
click at [291, 120] on span at bounding box center [291, 119] width 5 height 7
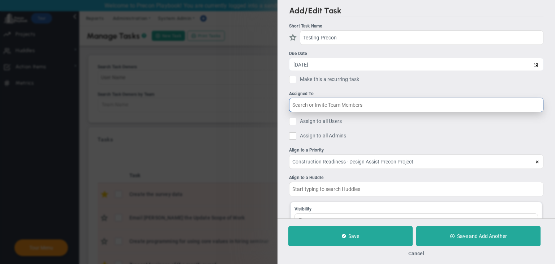
click at [321, 106] on input "text" at bounding box center [416, 104] width 254 height 14
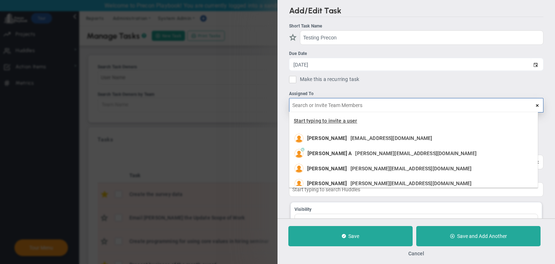
click at [326, 119] on span "Start typing to invite a user" at bounding box center [326, 121] width 64 height 6
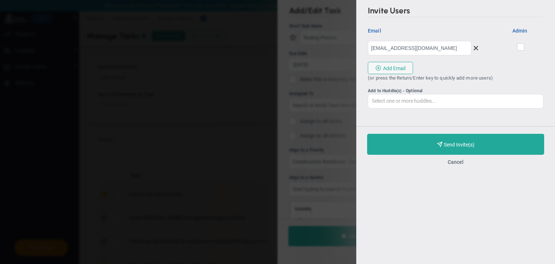
type input "[EMAIL_ADDRESS][DOMAIN_NAME]"
click at [518, 44] on span at bounding box center [520, 46] width 7 height 7
click at [519, 45] on input "checkbox" at bounding box center [521, 48] width 5 height 7
checkbox input "true"
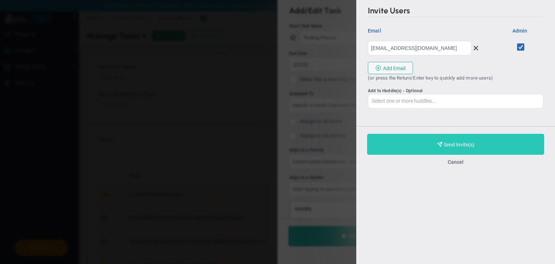
click at [469, 143] on span "Purchase and Send Invite(s)" at bounding box center [458, 145] width 31 height 6
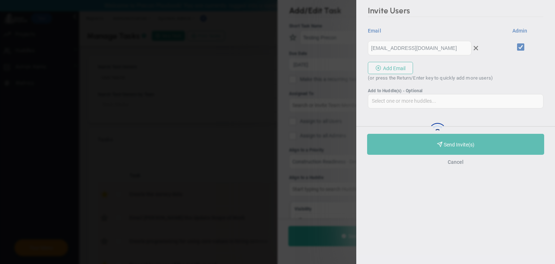
type input "[EMAIL_ADDRESS][DOMAIN_NAME]"
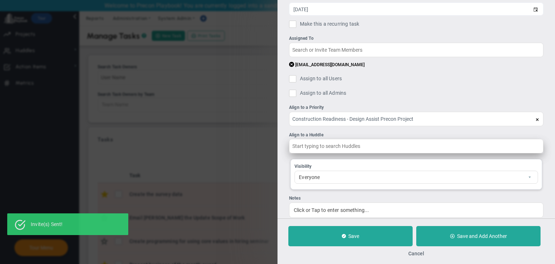
scroll to position [66, 0]
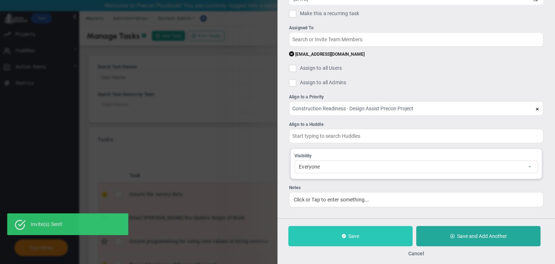
click at [382, 230] on button "Save" at bounding box center [350, 236] width 124 height 20
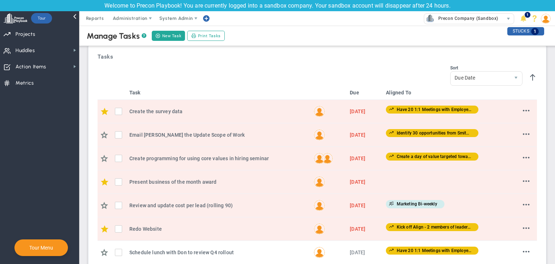
scroll to position [36, 0]
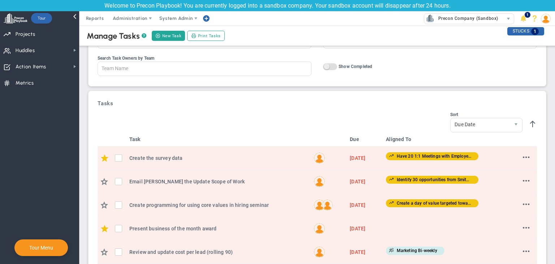
click at [332, 67] on span "On Off" at bounding box center [330, 66] width 14 height 7
click at [0, 0] on input "On Off Show Completed" at bounding box center [0, 0] width 0 height 0
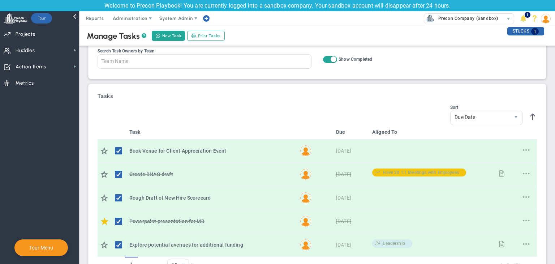
scroll to position [0, 0]
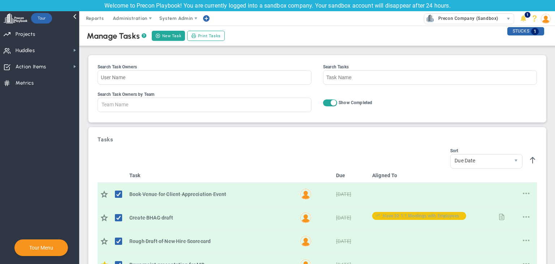
click at [330, 100] on span at bounding box center [333, 103] width 6 height 6
click at [0, 0] on input "On Off Show Completed" at bounding box center [0, 0] width 0 height 0
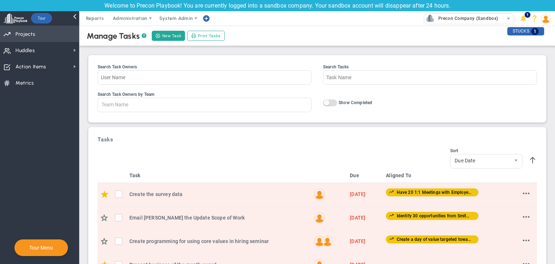
click at [51, 38] on span "Priorities Projects OKR Tree Priorities Projects OKRs" at bounding box center [39, 34] width 79 height 16
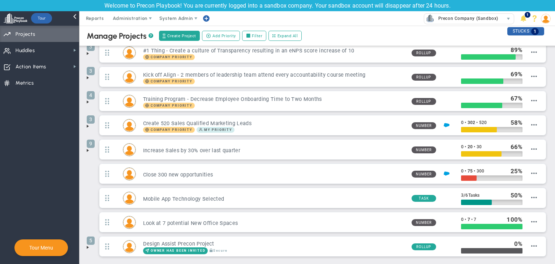
scroll to position [53, 0]
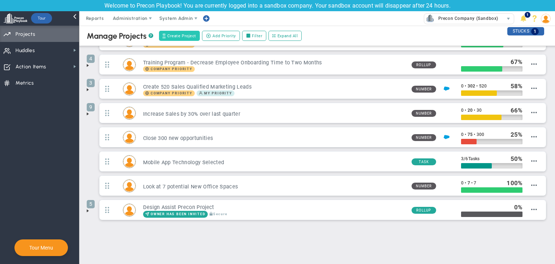
click at [191, 35] on span "Create Project" at bounding box center [181, 36] width 29 height 6
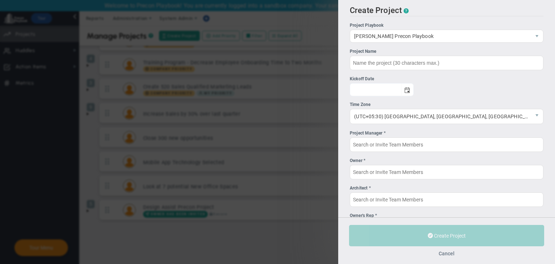
click at [454, 252] on button "Cancel" at bounding box center [446, 253] width 16 height 6
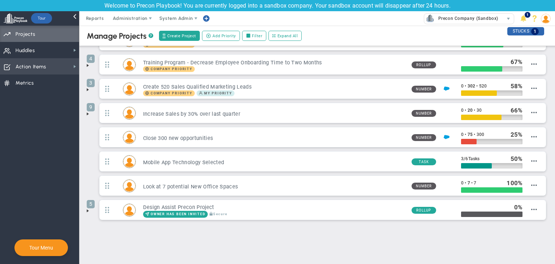
click at [56, 62] on span "Action Items Action Items" at bounding box center [39, 66] width 79 height 16
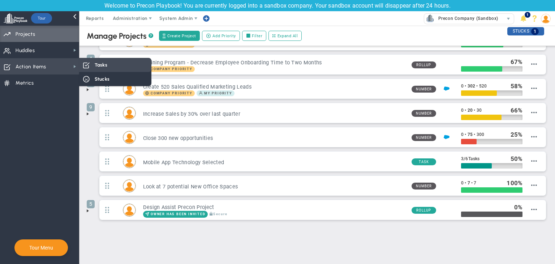
click at [148, 64] on div "Tasks" at bounding box center [115, 65] width 72 height 14
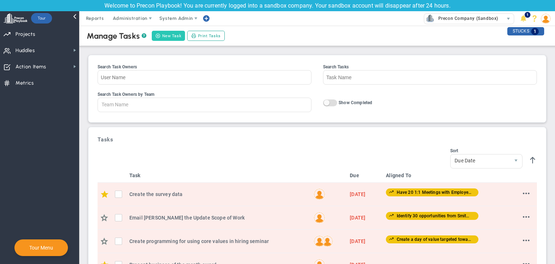
click at [173, 38] on button "New Task" at bounding box center [168, 36] width 33 height 10
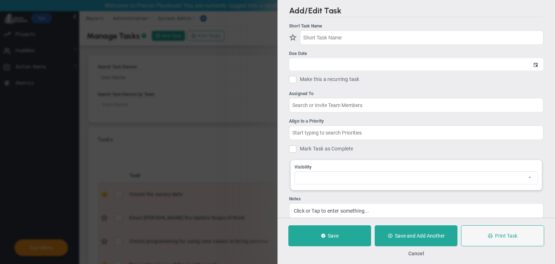
checkbox input "false"
type input "[DATE]"
checkbox input "false"
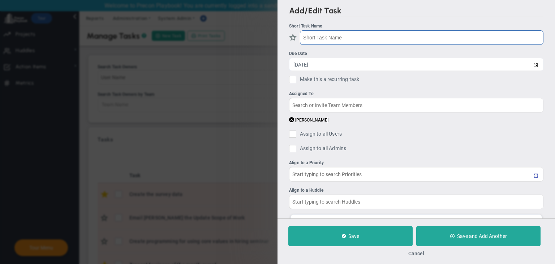
type input "Construction Readiness - Design Assist Precon Project"
click at [351, 36] on input "text" at bounding box center [421, 37] width 243 height 14
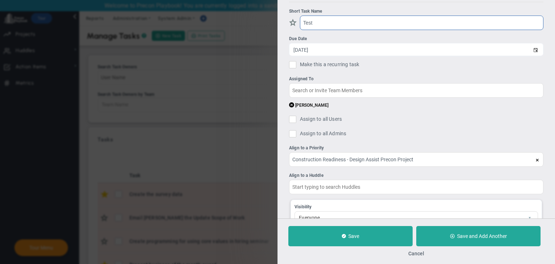
scroll to position [12, 0]
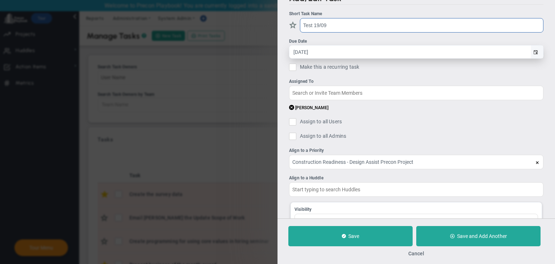
click at [530, 54] on span "select" at bounding box center [536, 51] width 12 height 13
type input "Test 19/09"
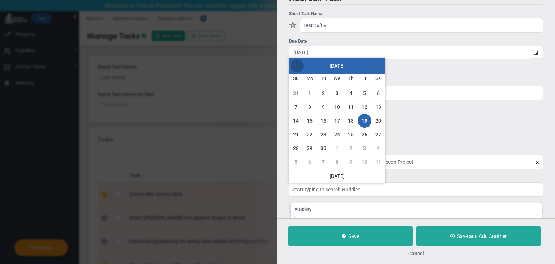
click at [292, 65] on link "Previous" at bounding box center [296, 65] width 13 height 13
click at [368, 94] on link "1" at bounding box center [364, 93] width 14 height 14
type input "8/1/2025"
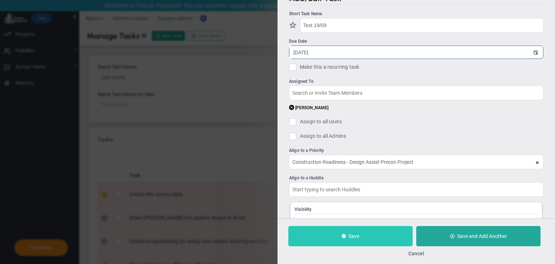
click at [372, 229] on button "Save" at bounding box center [350, 236] width 124 height 20
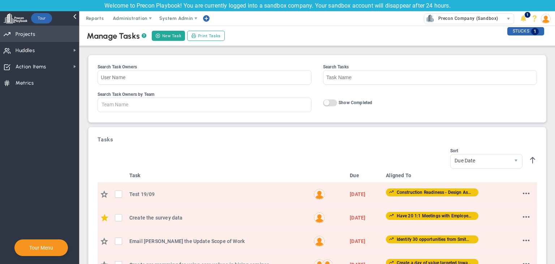
click at [24, 35] on span "Projects" at bounding box center [25, 34] width 19 height 15
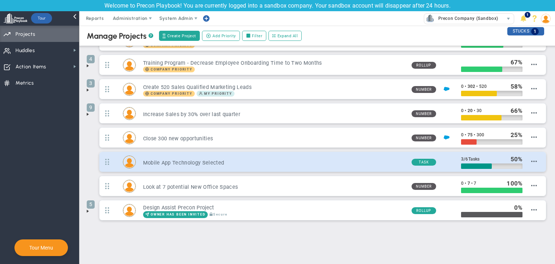
scroll to position [53, 0]
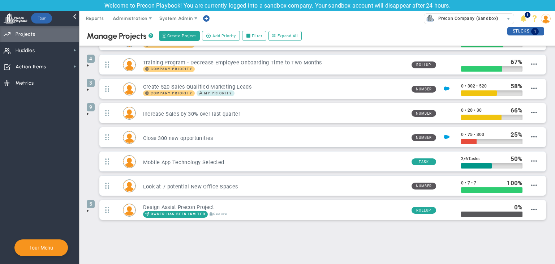
click at [90, 212] on span at bounding box center [88, 211] width 6 height 6
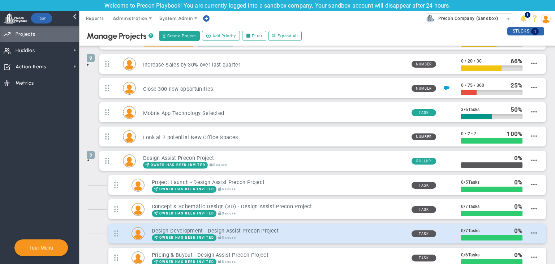
scroll to position [173, 0]
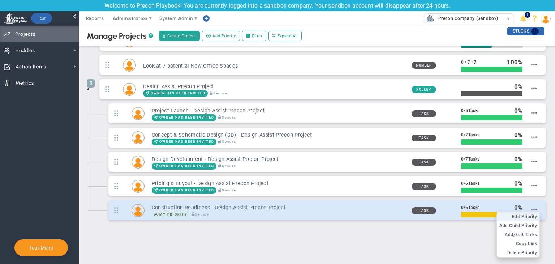
click at [521, 216] on span "Edit Priority" at bounding box center [524, 216] width 25 height 5
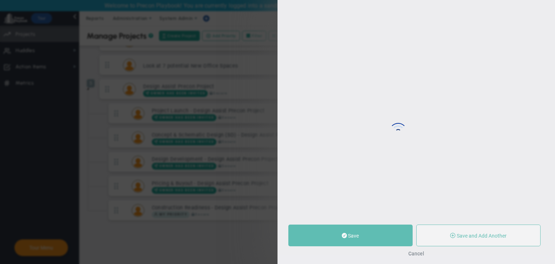
type input "Construction Readiness - Design Assist Precon Project"
type input "0"
type input "6"
radio input "true"
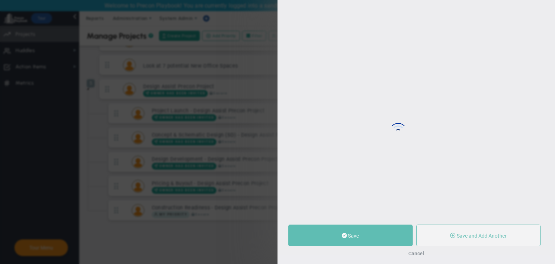
type input "[PERSON_NAME]"
type input "0"
type input "6"
radio input "true"
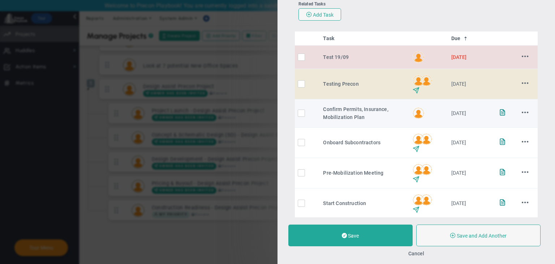
scroll to position [140, 0]
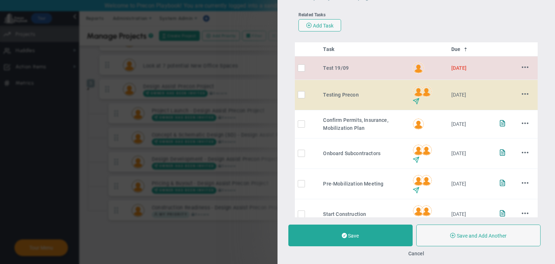
click at [301, 97] on input "checkbox" at bounding box center [302, 95] width 7 height 7
checkbox input "true"
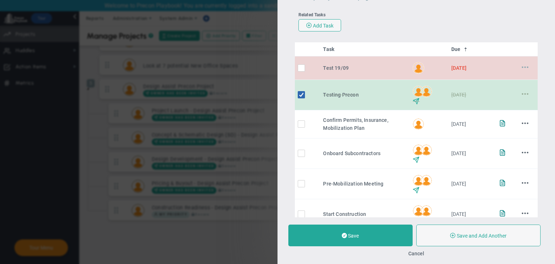
click at [521, 68] on span at bounding box center [524, 67] width 7 height 7
click at [505, 83] on span "Edit" at bounding box center [509, 81] width 8 height 5
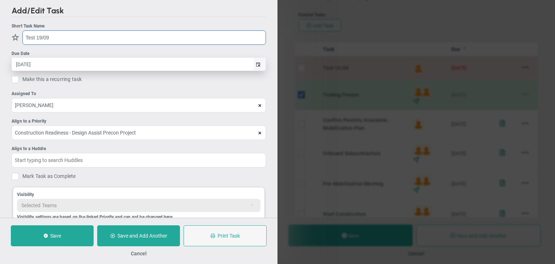
click at [254, 64] on span "select" at bounding box center [259, 64] width 12 height 13
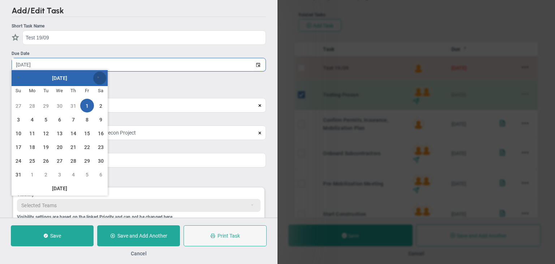
click at [101, 78] on link "Next" at bounding box center [99, 77] width 13 height 13
click at [88, 133] on link "19" at bounding box center [87, 133] width 14 height 14
type input "[DATE]"
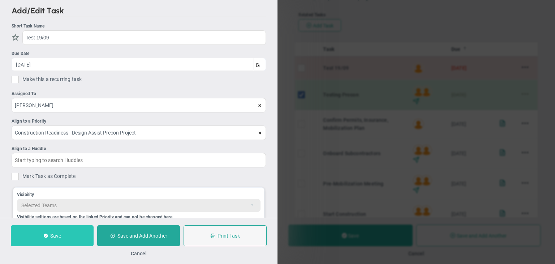
click at [75, 239] on button "Save" at bounding box center [52, 235] width 83 height 21
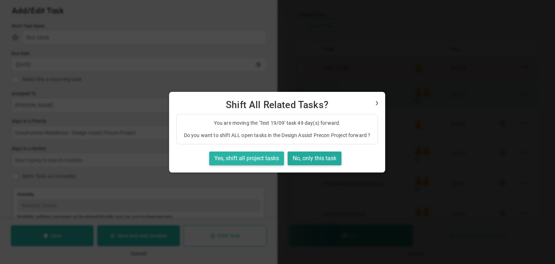
click at [253, 160] on button "Yes, shift all project tasks" at bounding box center [246, 158] width 75 height 14
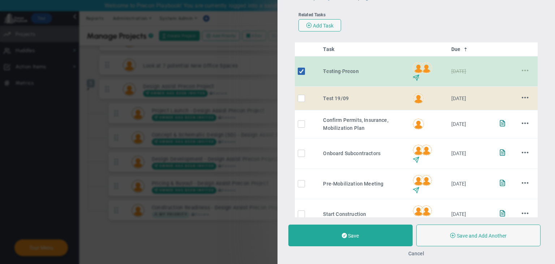
click at [423, 252] on button "Cancel" at bounding box center [416, 253] width 16 height 6
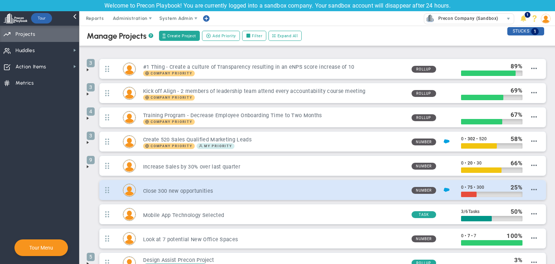
scroll to position [53, 0]
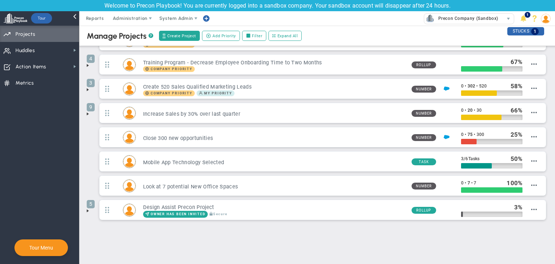
click at [91, 213] on li "5 Design Assist Precon Project Owner Has Been Invited Rollup 3 /" at bounding box center [317, 211] width 461 height 24
drag, startPoint x: 87, startPoint y: 208, endPoint x: 97, endPoint y: 207, distance: 9.8
click at [88, 208] on span at bounding box center [88, 211] width 6 height 6
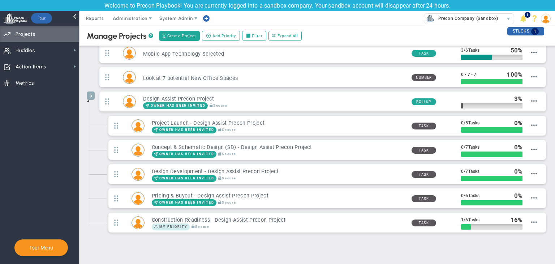
scroll to position [173, 0]
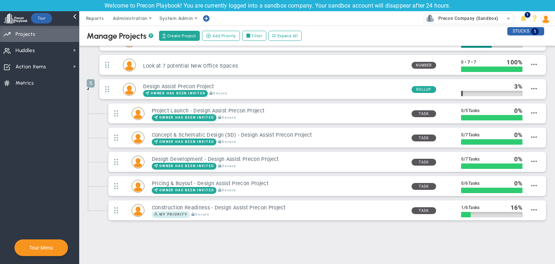
click at [87, 89] on span at bounding box center [88, 89] width 6 height 6
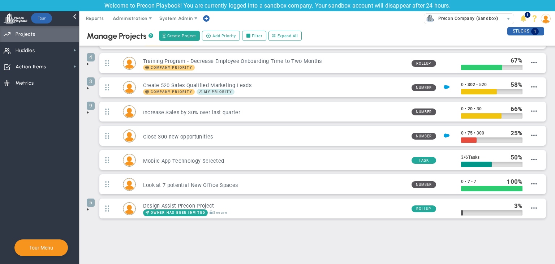
scroll to position [53, 0]
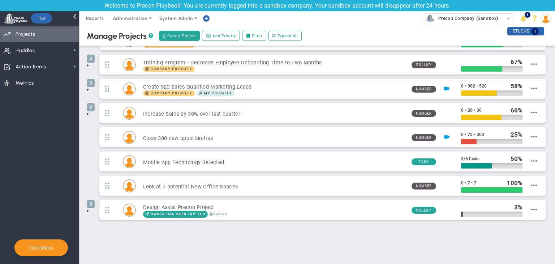
click at [88, 209] on span at bounding box center [88, 211] width 6 height 6
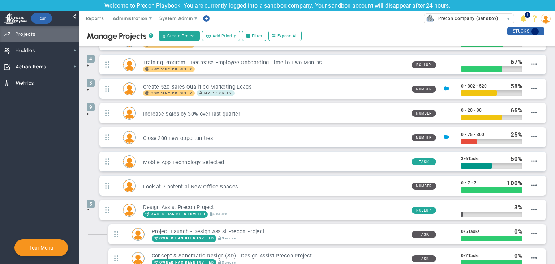
scroll to position [173, 0]
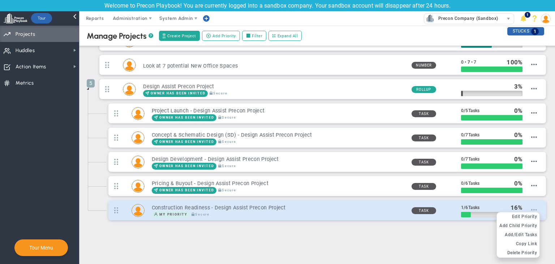
click at [531, 207] on span at bounding box center [534, 210] width 6 height 6
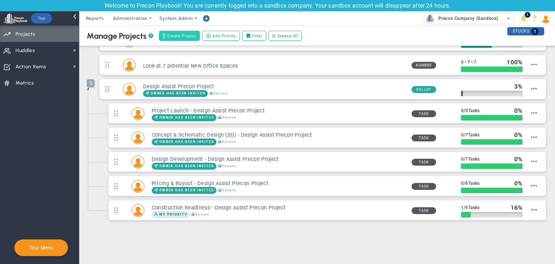
click at [175, 39] on button "Create Project" at bounding box center [179, 36] width 41 height 10
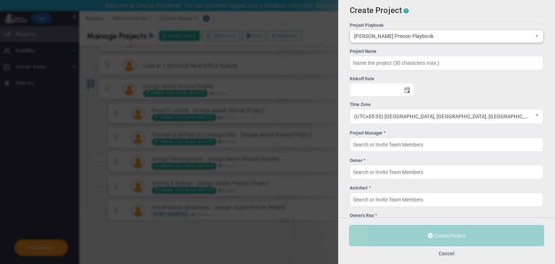
click at [446, 38] on span "CMAR Precon Playbook" at bounding box center [440, 36] width 181 height 12
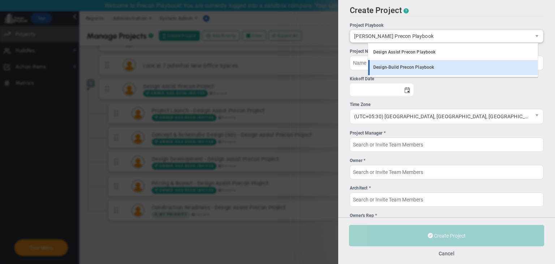
click at [436, 65] on li "Design-Build Precon Playbook" at bounding box center [452, 67] width 169 height 15
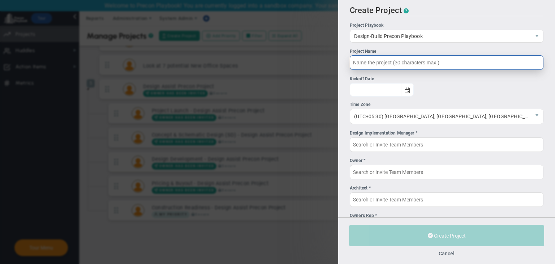
click at [414, 65] on input "Project Name" at bounding box center [447, 62] width 194 height 14
click at [413, 89] on span "select" at bounding box center [407, 89] width 12 height 13
type input "Design Build Test Project"
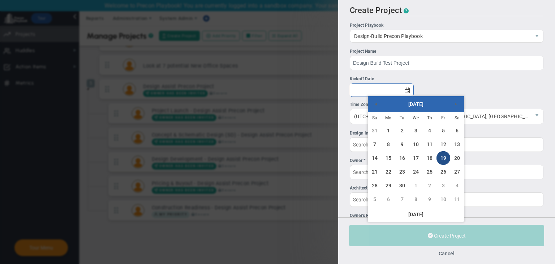
click at [447, 157] on link "19" at bounding box center [443, 158] width 14 height 14
type input "[DATE]"
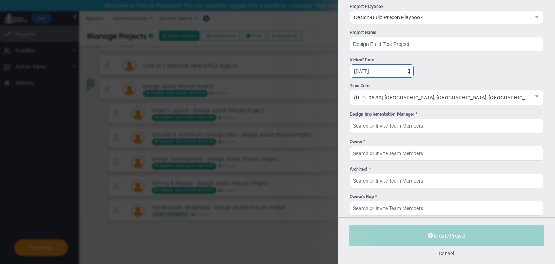
scroll to position [29, 0]
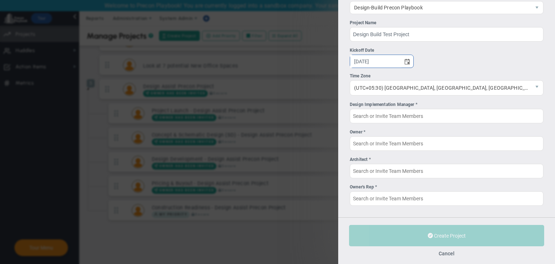
click at [431, 104] on div "Design Implementation Manager *" at bounding box center [447, 104] width 194 height 7
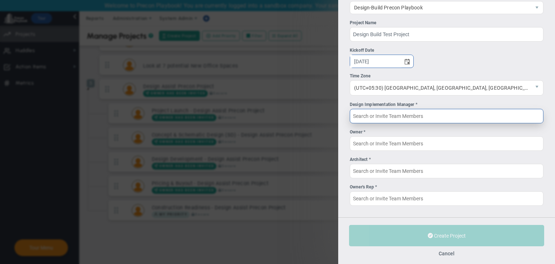
click at [431, 109] on input "Design Implementation Manager *" at bounding box center [447, 116] width 194 height 14
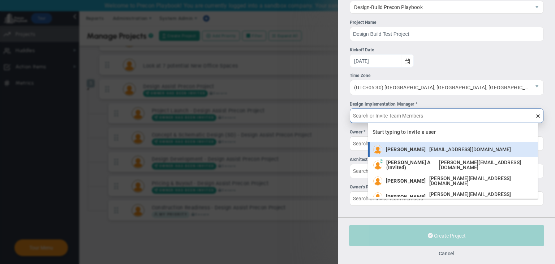
click at [445, 153] on div "Sudhir Dakshinamurthy sudhirbd@gmail.com" at bounding box center [450, 149] width 129 height 9
type input "[PERSON_NAME]"
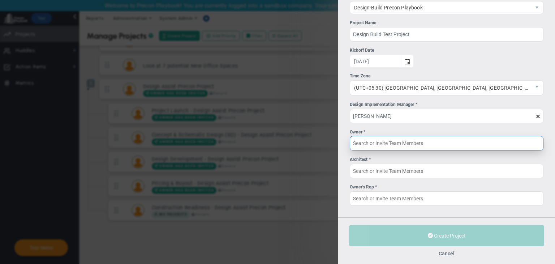
click at [421, 142] on input "Owner *" at bounding box center [447, 143] width 194 height 14
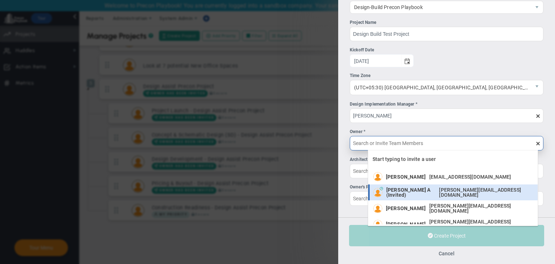
click at [416, 191] on span "Chandrika A (Invited)" at bounding box center [410, 192] width 49 height 10
type input "Chandrika A (Invited)"
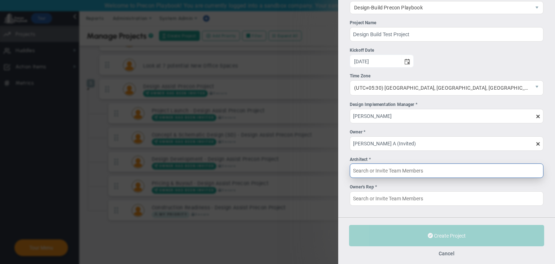
click at [422, 170] on input "Architect *" at bounding box center [447, 170] width 194 height 14
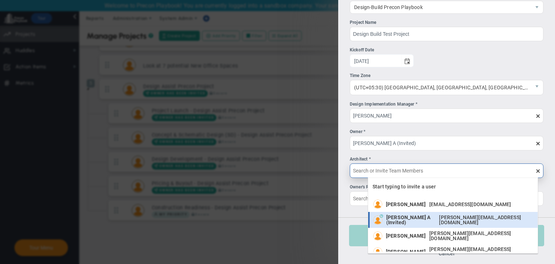
click at [420, 216] on div "Chandrika A (Invited) chandrika@mindlinksinc.com" at bounding box center [460, 219] width 148 height 10
type input "Chandrika A (Invited)"
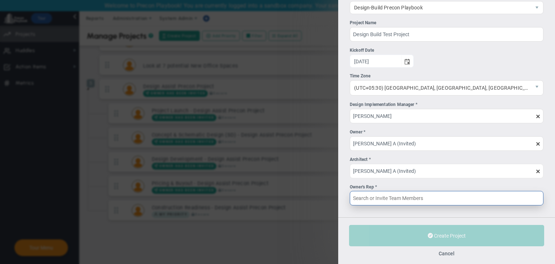
click at [431, 199] on input "Owner's Rep *" at bounding box center [447, 198] width 194 height 14
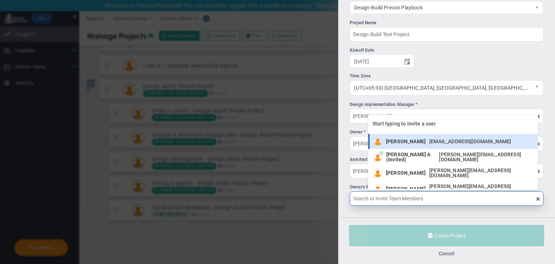
click at [410, 139] on span "[PERSON_NAME]" at bounding box center [406, 141] width 40 height 5
type input "[PERSON_NAME]"
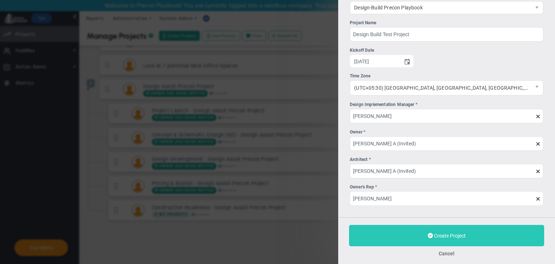
click at [481, 237] on button "Create Project" at bounding box center [446, 235] width 195 height 21
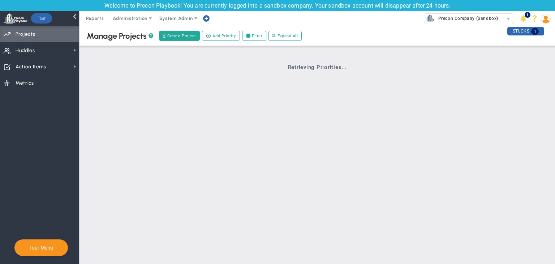
scroll to position [0, 0]
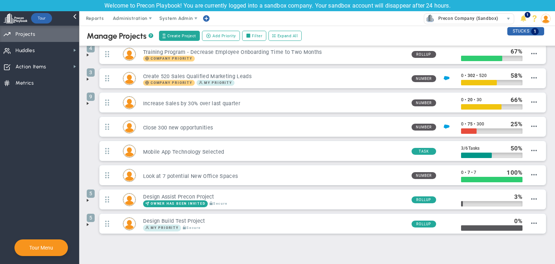
scroll to position [77, 0]
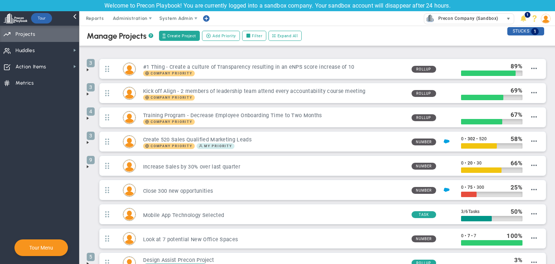
click at [475, 19] on span "Precon Company (Sandbox)" at bounding box center [466, 18] width 64 height 9
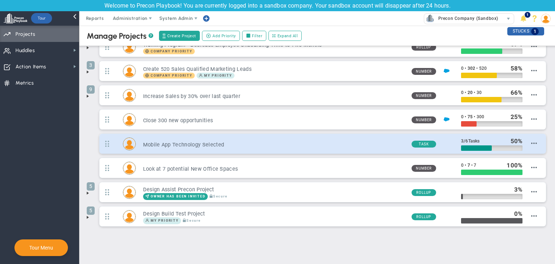
scroll to position [77, 0]
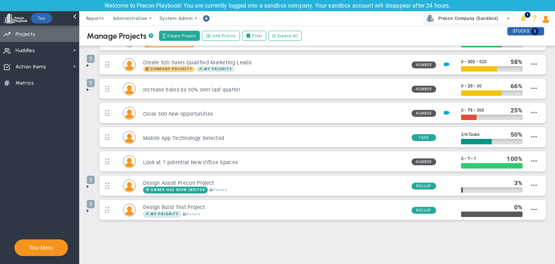
click at [89, 209] on span at bounding box center [88, 211] width 6 height 6
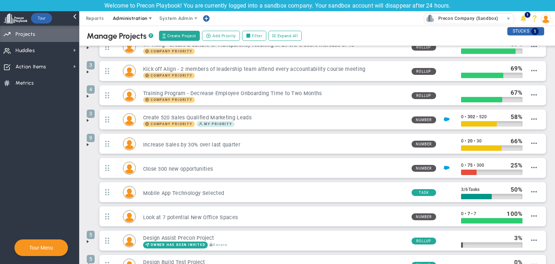
scroll to position [17, 0]
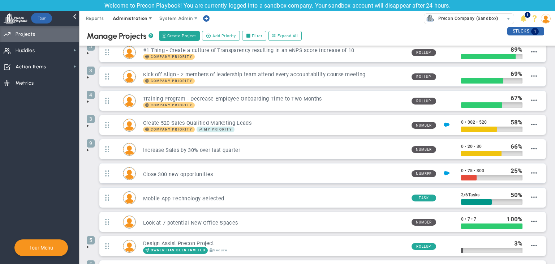
click at [136, 14] on span "Administration" at bounding box center [130, 18] width 46 height 14
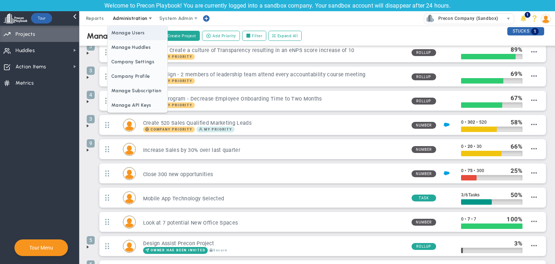
click at [139, 31] on span "Manage Users" at bounding box center [137, 33] width 59 height 14
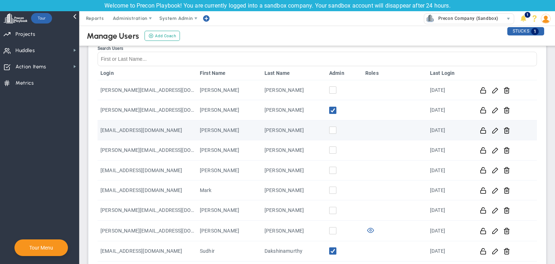
scroll to position [181, 0]
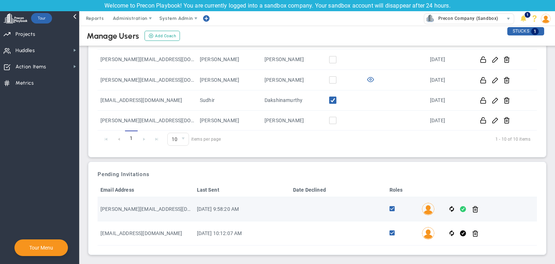
click at [460, 206] on span at bounding box center [463, 209] width 6 height 8
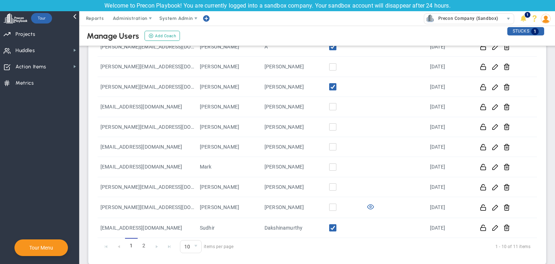
scroll to position [157, 0]
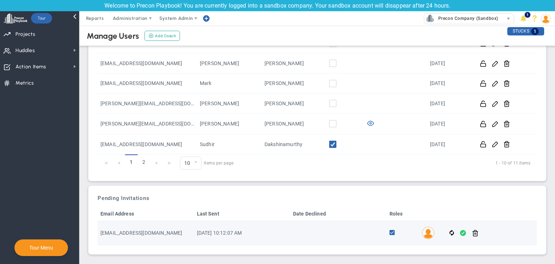
click at [460, 233] on span at bounding box center [463, 233] width 6 height 8
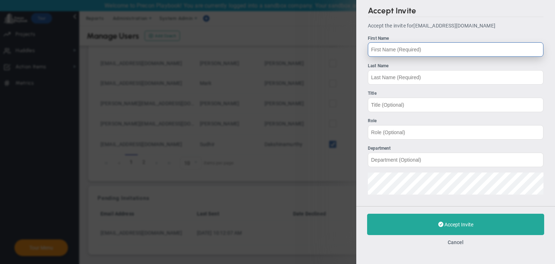
click at [424, 48] on input "First Name" at bounding box center [455, 49] width 175 height 14
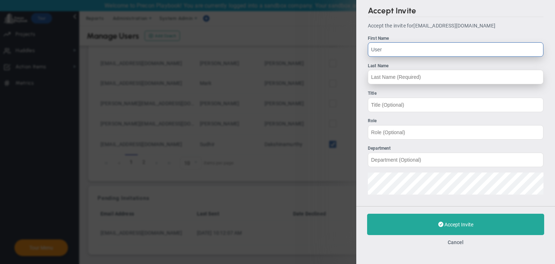
type input "User"
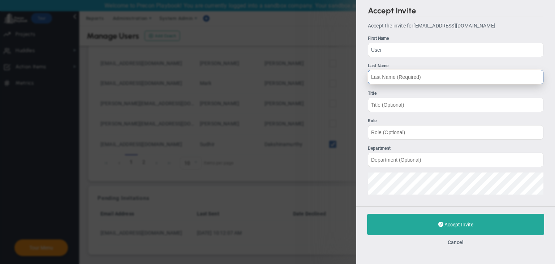
click at [420, 75] on input "Last Name" at bounding box center [455, 77] width 175 height 14
type input "19"
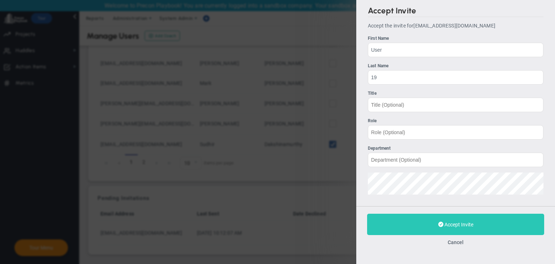
click at [422, 214] on button "Accept Invite" at bounding box center [455, 223] width 177 height 21
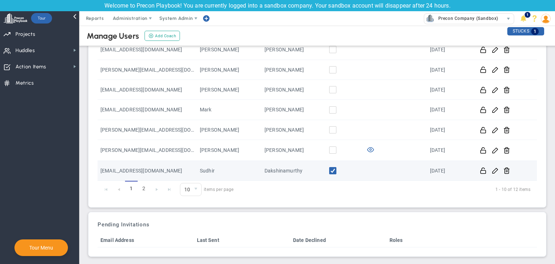
scroll to position [133, 0]
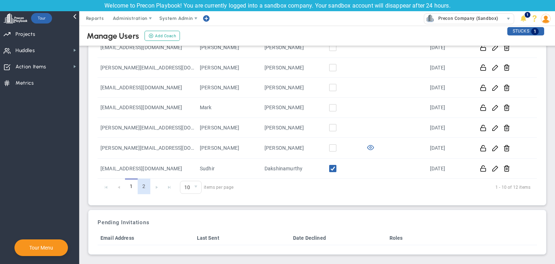
click at [149, 185] on link "2" at bounding box center [144, 186] width 13 height 16
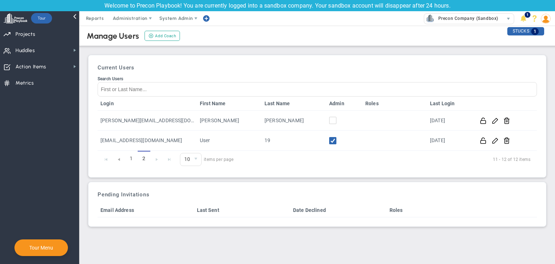
scroll to position [0, 0]
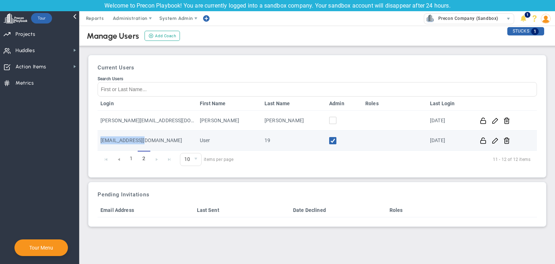
drag, startPoint x: 162, startPoint y: 142, endPoint x: 99, endPoint y: 144, distance: 64.0
click at [99, 144] on td "[EMAIL_ADDRESS][DOMAIN_NAME]" at bounding box center [146, 140] width 99 height 20
copy td "[EMAIL_ADDRESS][DOMAIN_NAME]"
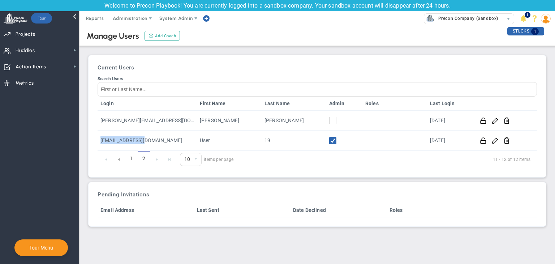
click at [549, 23] on span at bounding box center [545, 18] width 11 height 14
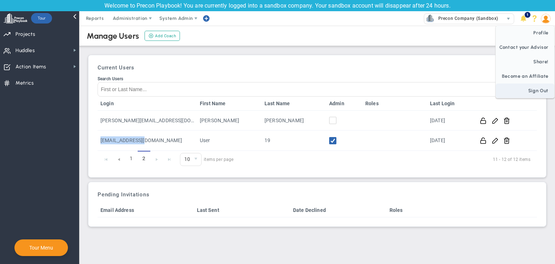
click at [541, 88] on span "Sign Out" at bounding box center [524, 90] width 58 height 14
